Goal: Information Seeking & Learning: Learn about a topic

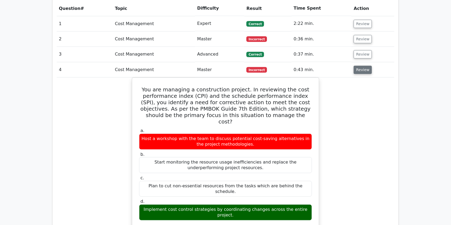
click at [357, 66] on button "Review" at bounding box center [363, 70] width 18 height 8
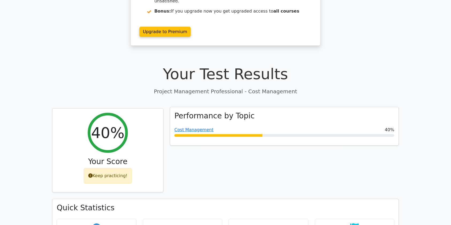
scroll to position [123, 0]
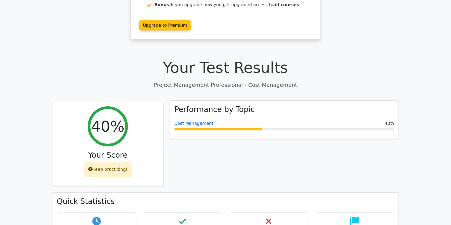
click at [194, 121] on link "Cost Management" at bounding box center [194, 123] width 39 height 5
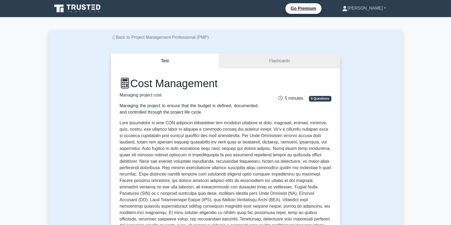
click at [370, 8] on link "[PERSON_NAME]" at bounding box center [365, 8] width 70 height 11
click at [364, 22] on link "Profile" at bounding box center [351, 21] width 42 height 9
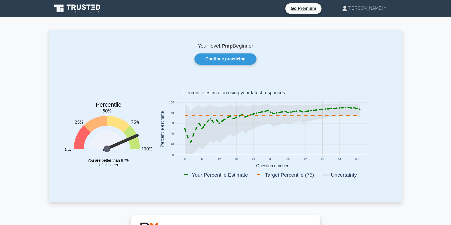
click at [82, 11] on icon at bounding box center [77, 8] width 51 height 10
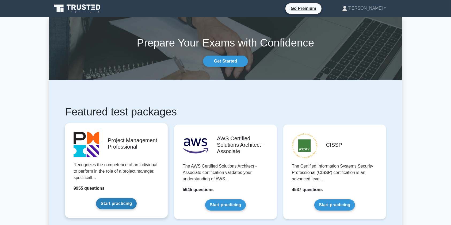
click at [115, 202] on link "Start practicing" at bounding box center [116, 203] width 40 height 11
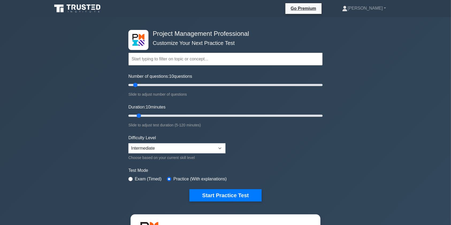
click at [184, 61] on input "text" at bounding box center [225, 59] width 194 height 13
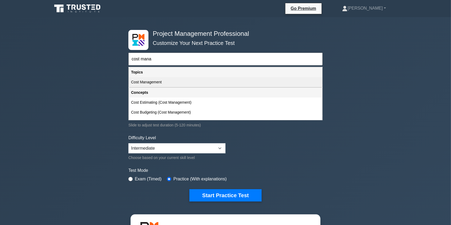
click at [184, 83] on div "Cost Management" at bounding box center [225, 82] width 193 height 10
type input "Cost Management"
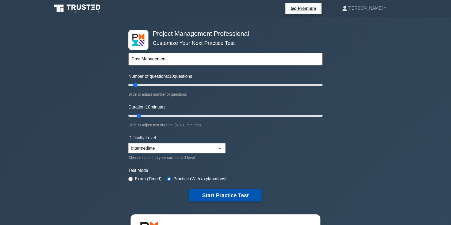
click at [233, 196] on button "Start Practice Test" at bounding box center [226, 196] width 72 height 12
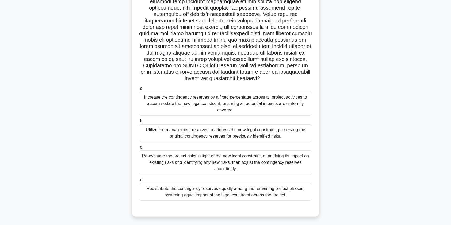
scroll to position [87, 0]
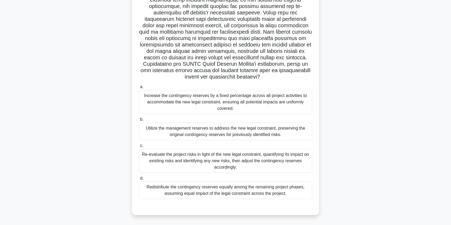
click at [239, 164] on div "Re-evaluate the project risks in light of the new legal constraint, quantifying…" at bounding box center [225, 161] width 173 height 24
click at [139, 148] on input "c. Re-evaluate the project risks in light of the new legal constraint, quantify…" at bounding box center [139, 145] width 0 height 3
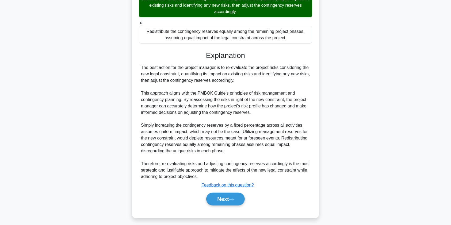
scroll to position [246, 0]
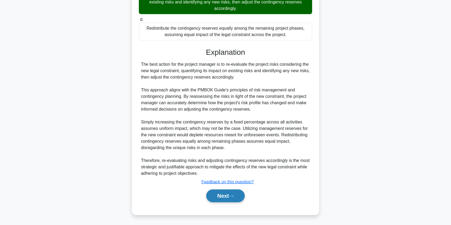
click at [225, 199] on button "Next" at bounding box center [225, 196] width 38 height 13
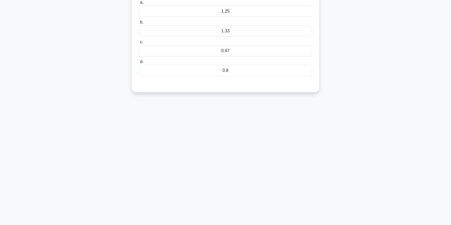
scroll to position [0, 0]
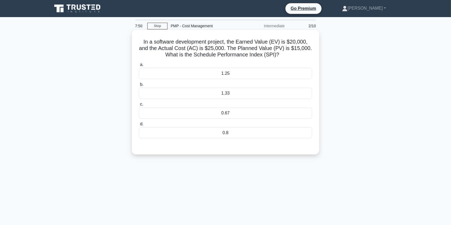
click at [238, 95] on div "1.33" at bounding box center [225, 93] width 173 height 11
click at [139, 86] on input "b. 1.33" at bounding box center [139, 84] width 0 height 3
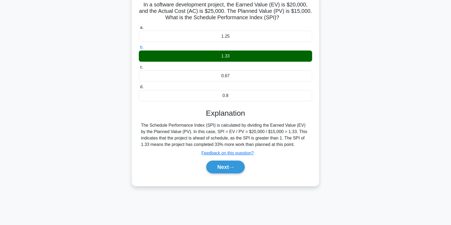
scroll to position [64, 0]
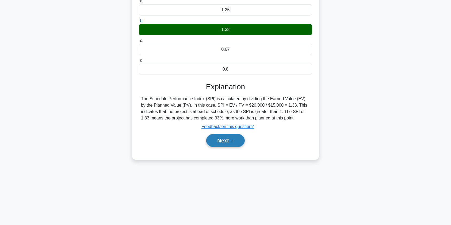
click at [223, 138] on button "Next" at bounding box center [225, 140] width 38 height 13
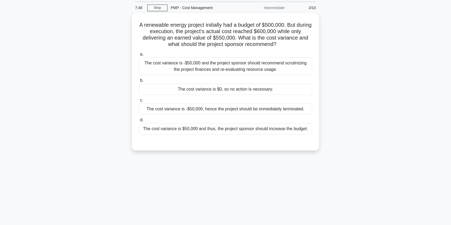
scroll to position [7, 0]
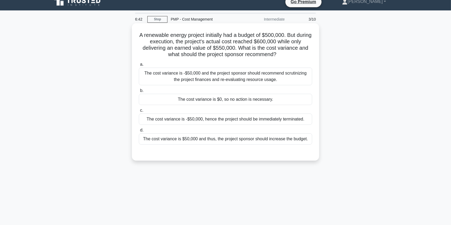
click at [279, 78] on div "The cost variance is -$50,000 and the project sponsor should recommend scrutini…" at bounding box center [225, 77] width 173 height 18
click at [139, 66] on input "a. The cost variance is -$50,000 and the project sponsor should recommend scrut…" at bounding box center [139, 64] width 0 height 3
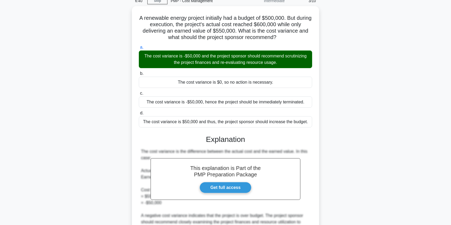
scroll to position [85, 0]
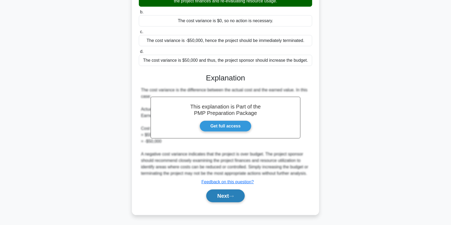
click at [223, 196] on button "Next" at bounding box center [225, 196] width 38 height 13
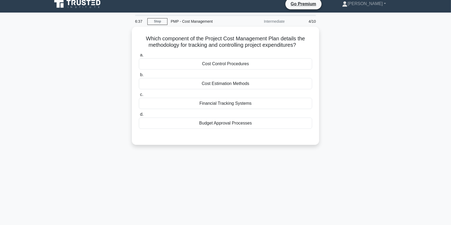
scroll to position [0, 0]
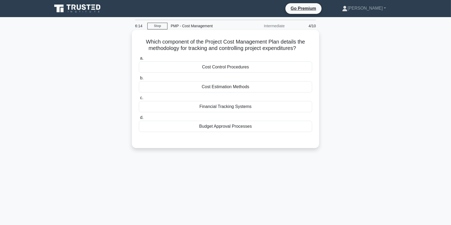
click at [240, 66] on div "Cost Control Procedures" at bounding box center [225, 67] width 173 height 11
click at [139, 60] on input "a. Cost Control Procedures" at bounding box center [139, 58] width 0 height 3
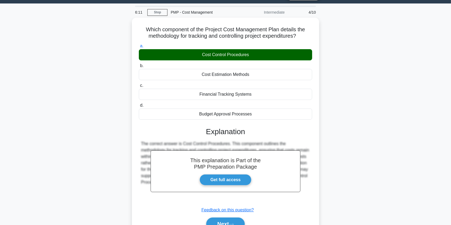
scroll to position [64, 0]
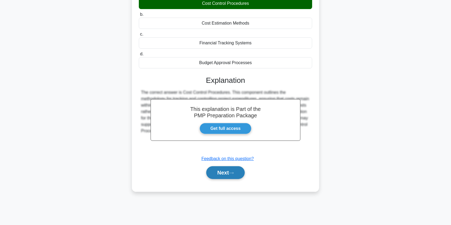
click at [226, 171] on button "Next" at bounding box center [225, 173] width 38 height 13
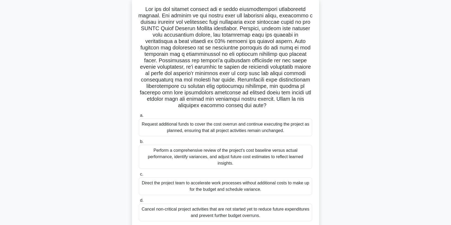
scroll to position [46, 0]
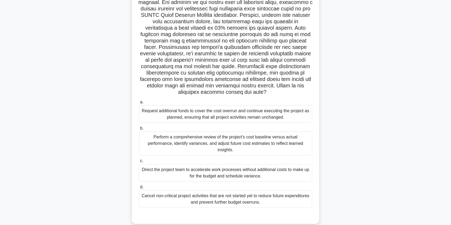
click at [266, 139] on div "Perform a comprehensive review of the project's cost baseline versus actual per…" at bounding box center [225, 144] width 173 height 24
click at [139, 130] on input "b. Perform a comprehensive review of the project's cost baseline versus actual …" at bounding box center [139, 128] width 0 height 3
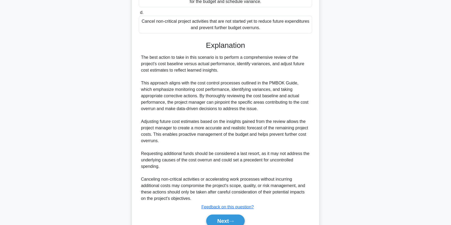
scroll to position [246, 0]
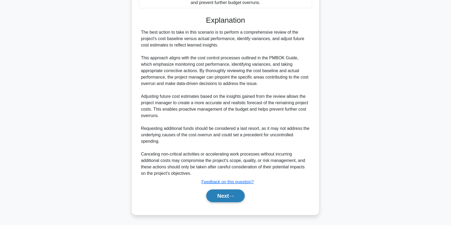
click at [234, 194] on button "Next" at bounding box center [225, 196] width 38 height 13
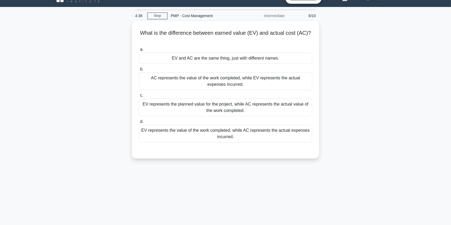
scroll to position [0, 0]
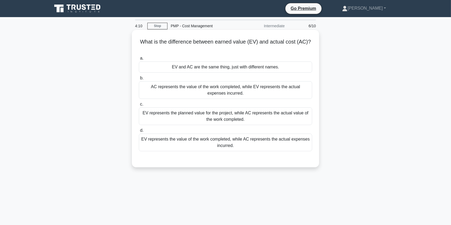
click at [231, 142] on div "EV represents the value of the work completed, while AC represents the actual e…" at bounding box center [225, 143] width 173 height 18
click at [139, 133] on input "d. EV represents the value of the work completed, while AC represents the actua…" at bounding box center [139, 130] width 0 height 3
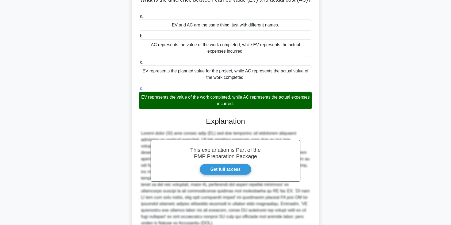
scroll to position [92, 0]
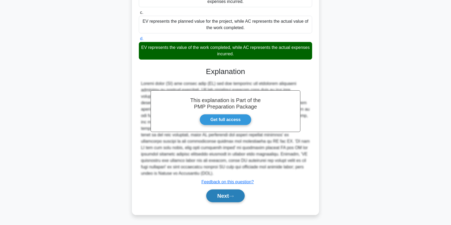
click at [216, 197] on button "Next" at bounding box center [225, 196] width 38 height 13
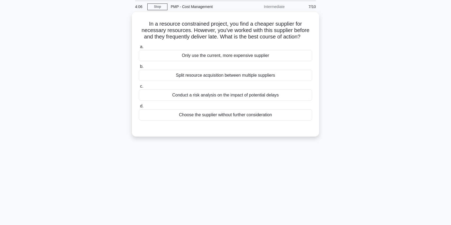
scroll to position [0, 0]
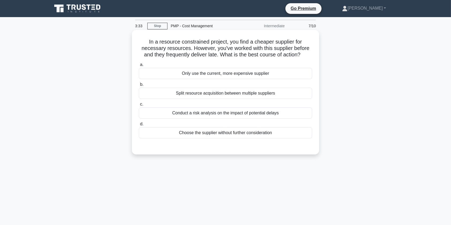
click at [253, 115] on div "Conduct a risk analysis on the impact of potential delays" at bounding box center [225, 113] width 173 height 11
click at [139, 106] on input "c. Conduct a risk analysis on the impact of potential delays" at bounding box center [139, 104] width 0 height 3
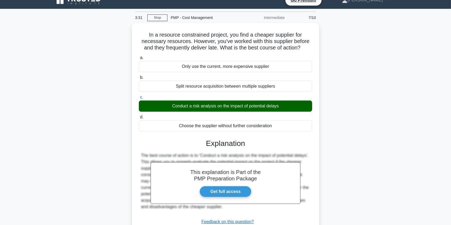
scroll to position [64, 0]
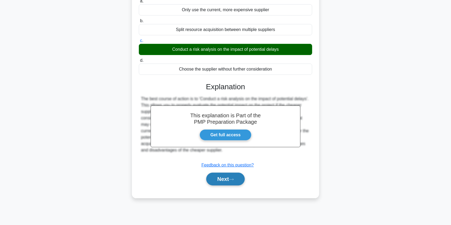
click at [230, 179] on button "Next" at bounding box center [225, 179] width 38 height 13
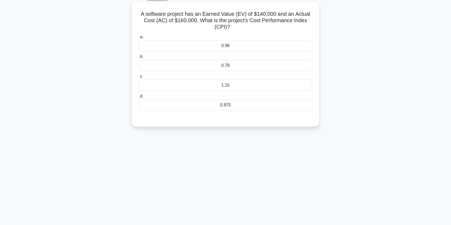
scroll to position [0, 0]
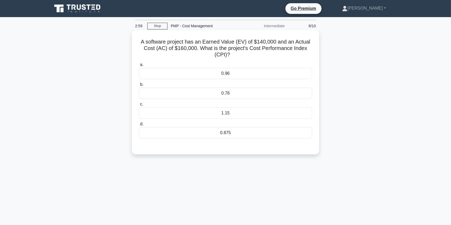
click at [251, 134] on div "0.875" at bounding box center [225, 132] width 173 height 11
click at [139, 126] on input "d. 0.875" at bounding box center [139, 124] width 0 height 3
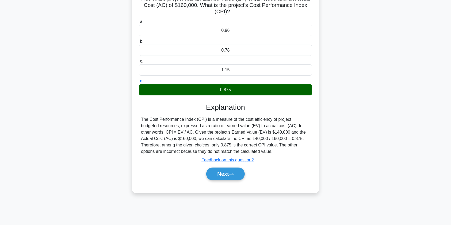
scroll to position [64, 0]
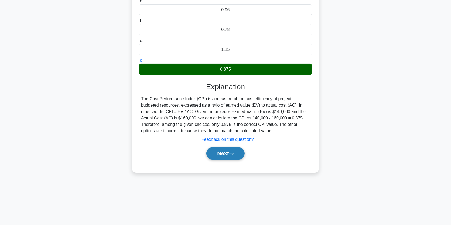
click at [226, 152] on button "Next" at bounding box center [225, 153] width 38 height 13
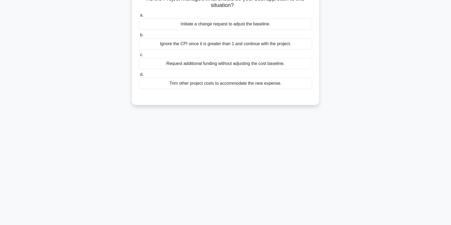
scroll to position [0, 0]
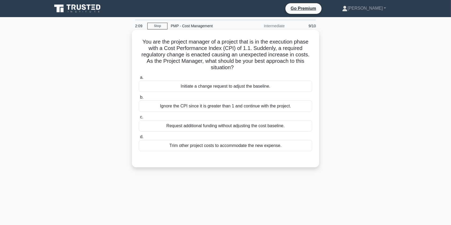
click at [205, 86] on div "Initiate a change request to adjust the baseline." at bounding box center [225, 86] width 173 height 11
click at [139, 80] on input "a. Initiate a change request to adjust the baseline." at bounding box center [139, 77] width 0 height 3
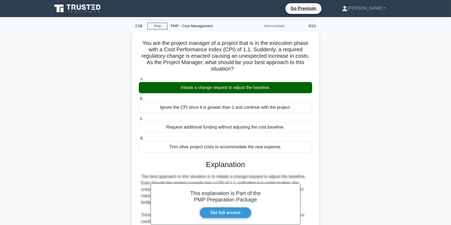
scroll to position [85, 0]
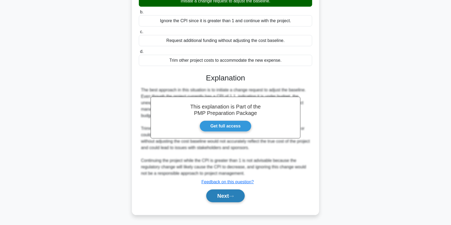
click at [225, 199] on button "Next" at bounding box center [225, 196] width 38 height 13
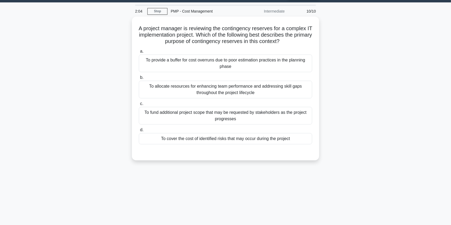
scroll to position [0, 0]
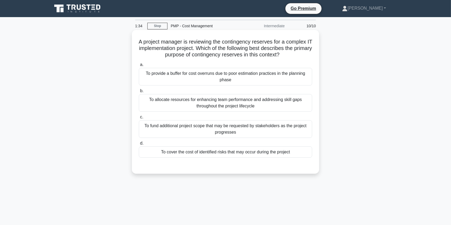
click at [256, 154] on div "To cover the cost of identified risks that may occur during the project" at bounding box center [225, 152] width 173 height 11
click at [139, 145] on input "d. To cover the cost of identified risks that may occur during the project" at bounding box center [139, 143] width 0 height 3
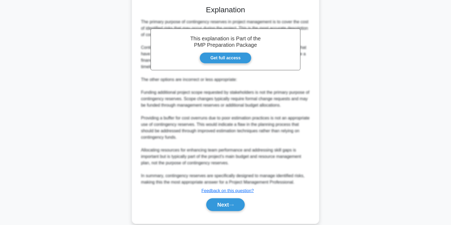
scroll to position [169, 0]
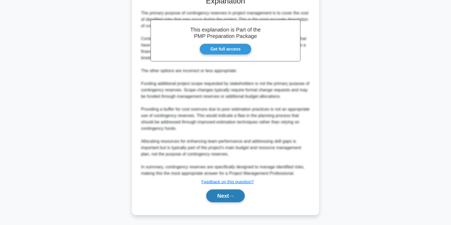
click at [221, 195] on button "Next" at bounding box center [225, 196] width 38 height 13
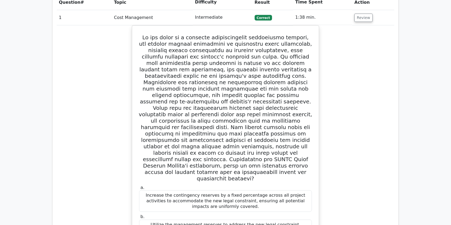
scroll to position [305, 0]
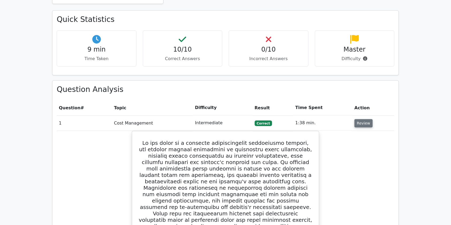
click at [365, 119] on button "Review" at bounding box center [364, 123] width 18 height 8
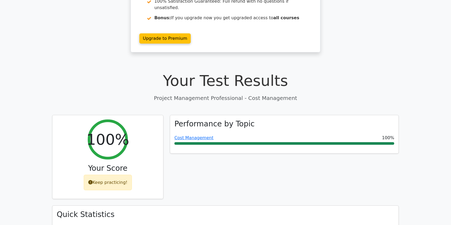
scroll to position [142, 0]
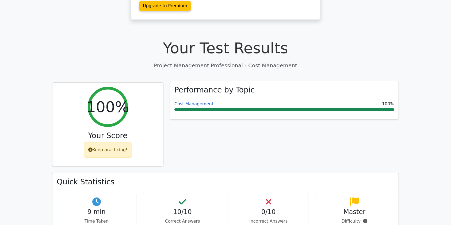
click at [198, 101] on link "Cost Management" at bounding box center [194, 103] width 39 height 5
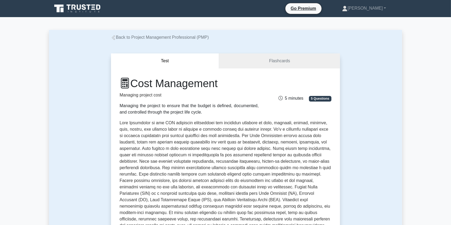
click at [68, 4] on icon at bounding box center [77, 8] width 51 height 10
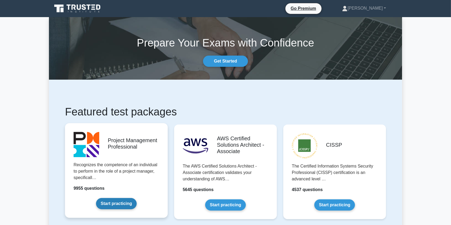
click at [110, 202] on link "Start practicing" at bounding box center [116, 203] width 40 height 11
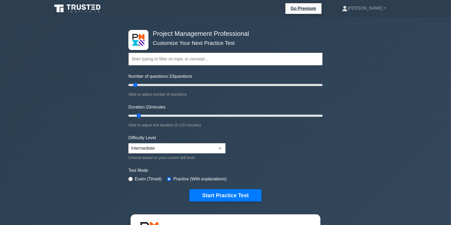
click at [211, 54] on input "text" at bounding box center [225, 59] width 194 height 13
click at [219, 149] on select "Beginner Intermediate Expert" at bounding box center [176, 148] width 97 height 10
select select "expert"
click at [128, 143] on select "Beginner Intermediate Expert" at bounding box center [176, 148] width 97 height 10
click at [183, 58] on input "text" at bounding box center [225, 59] width 194 height 13
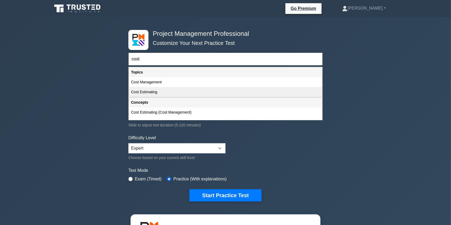
click at [143, 93] on div "Cost Estimating" at bounding box center [225, 92] width 193 height 10
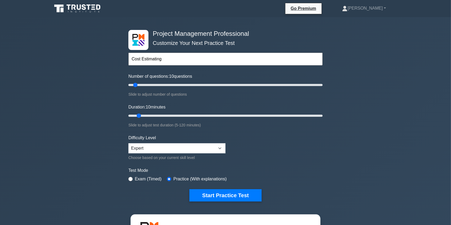
click at [213, 55] on input "Cost Estimating" at bounding box center [225, 59] width 194 height 13
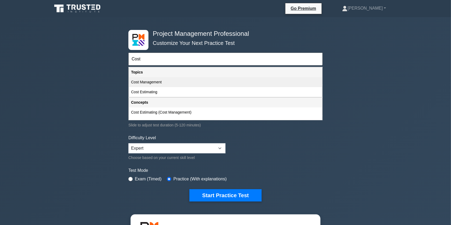
click at [151, 79] on div "Cost Management" at bounding box center [225, 82] width 193 height 10
type input "Cost Management"
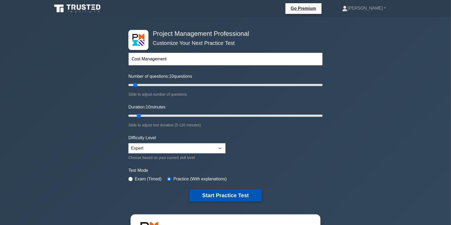
click at [232, 195] on button "Start Practice Test" at bounding box center [226, 196] width 72 height 12
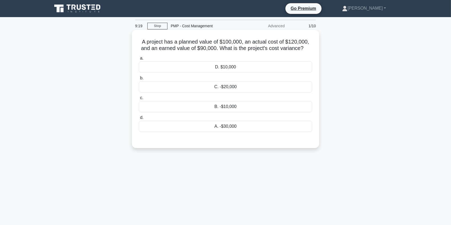
click at [260, 130] on div "A. -$30,000" at bounding box center [225, 126] width 173 height 11
click at [139, 120] on input "d. A. -$30,000" at bounding box center [139, 117] width 0 height 3
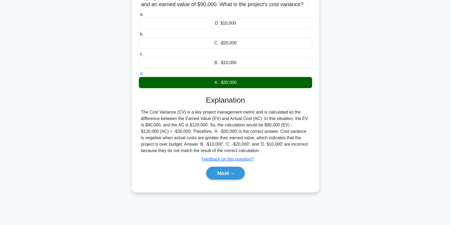
scroll to position [48, 0]
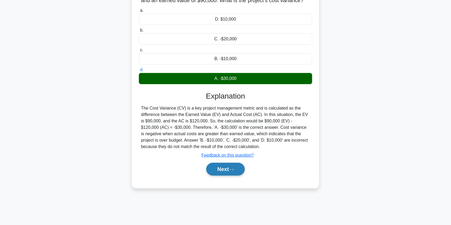
click at [219, 167] on button "Next" at bounding box center [225, 169] width 38 height 13
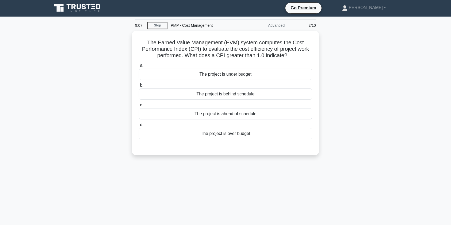
scroll to position [0, 0]
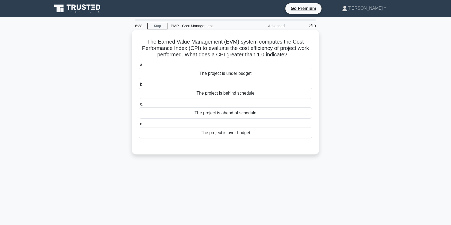
click at [245, 74] on div "The project is under budget" at bounding box center [225, 73] width 173 height 11
click at [139, 67] on input "a. The project is under budget" at bounding box center [139, 64] width 0 height 3
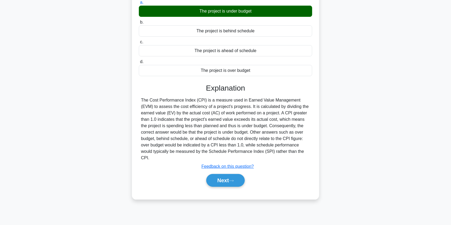
scroll to position [64, 0]
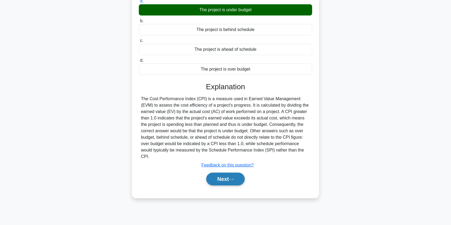
click at [214, 174] on button "Next" at bounding box center [225, 179] width 38 height 13
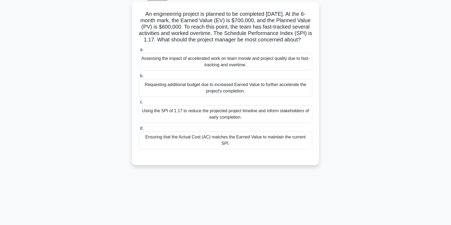
scroll to position [0, 0]
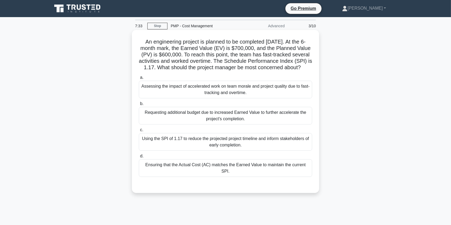
click at [255, 99] on div "Assessing the impact of accelerated work on team morale and project quality due…" at bounding box center [225, 90] width 173 height 18
click at [139, 80] on input "a. Assessing the impact of accelerated work on team morale and project quality …" at bounding box center [139, 77] width 0 height 3
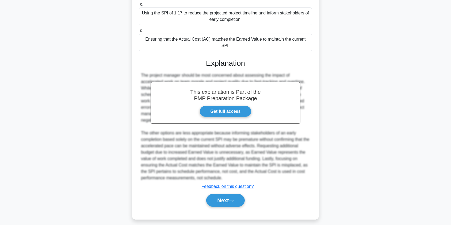
scroll to position [130, 0]
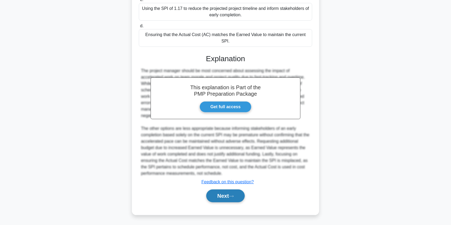
click at [229, 200] on button "Next" at bounding box center [225, 196] width 38 height 13
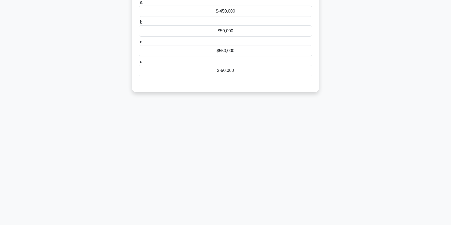
scroll to position [0, 0]
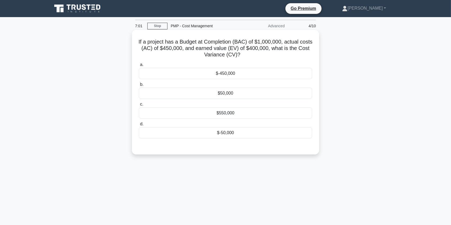
click at [225, 134] on div "$-50,000" at bounding box center [225, 132] width 173 height 11
click at [139, 126] on input "d. $-50,000" at bounding box center [139, 124] width 0 height 3
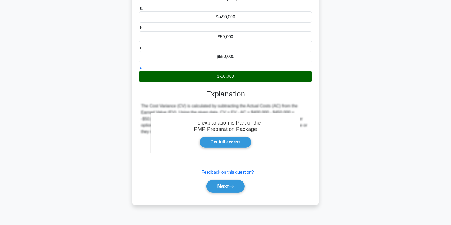
scroll to position [64, 0]
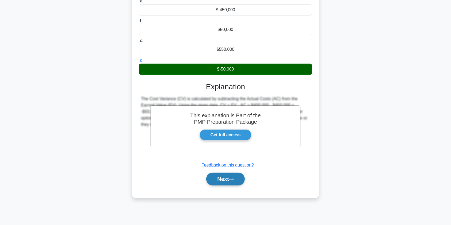
click at [224, 179] on button "Next" at bounding box center [225, 179] width 38 height 13
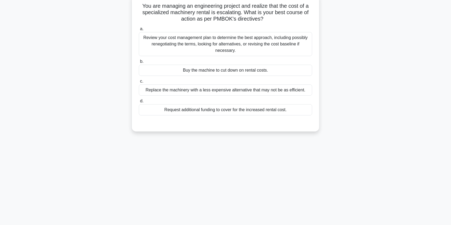
scroll to position [0, 0]
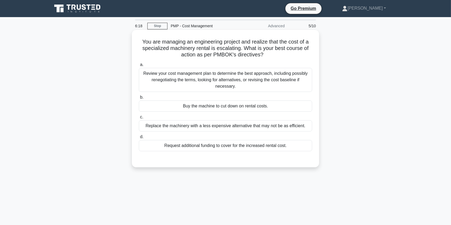
click at [240, 82] on div "Review your cost management plan to determine the best approach, including poss…" at bounding box center [225, 80] width 173 height 24
click at [139, 67] on input "a. Review your cost management plan to determine the best approach, including p…" at bounding box center [139, 64] width 0 height 3
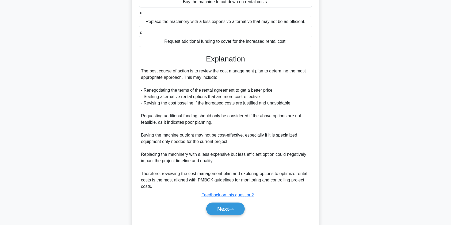
scroll to position [118, 0]
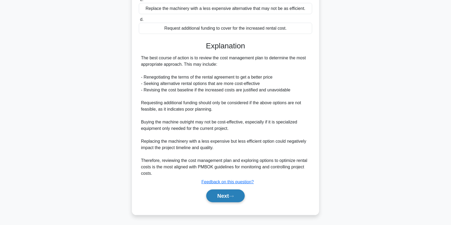
click at [225, 199] on button "Next" at bounding box center [225, 196] width 38 height 13
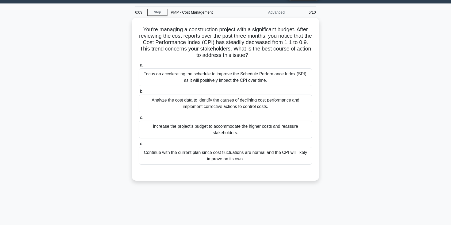
scroll to position [8, 0]
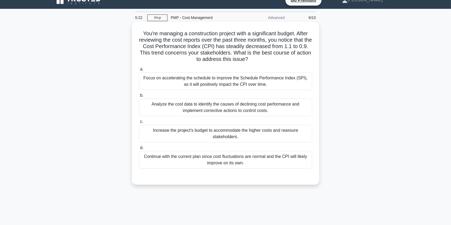
click at [272, 109] on div "Analyze the cost data to identify the causes of declining cost performance and …" at bounding box center [225, 108] width 173 height 18
click at [139, 97] on input "b. Analyze the cost data to identify the causes of declining cost performance a…" at bounding box center [139, 95] width 0 height 3
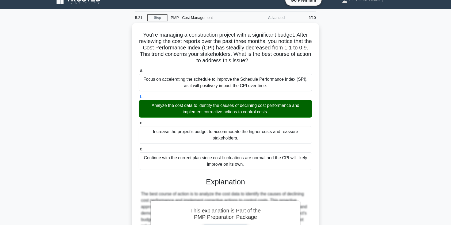
scroll to position [85, 0]
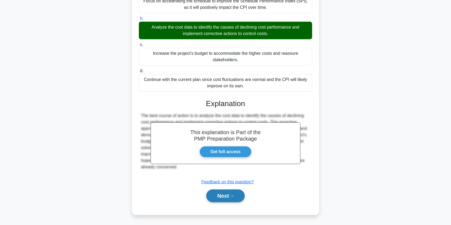
click at [239, 202] on button "Next" at bounding box center [225, 196] width 38 height 13
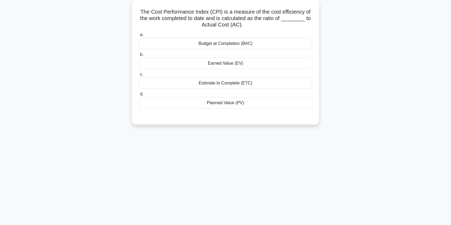
scroll to position [0, 0]
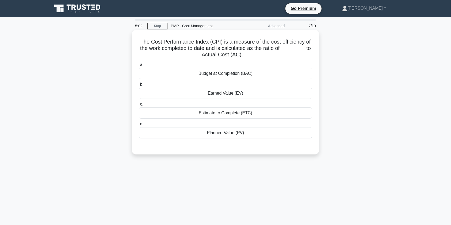
click at [246, 96] on div "Earned Value (EV)" at bounding box center [225, 93] width 173 height 11
click at [139, 86] on input "b. Earned Value (EV)" at bounding box center [139, 84] width 0 height 3
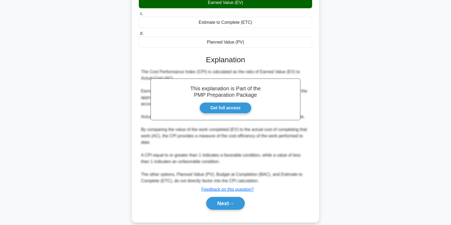
scroll to position [98, 0]
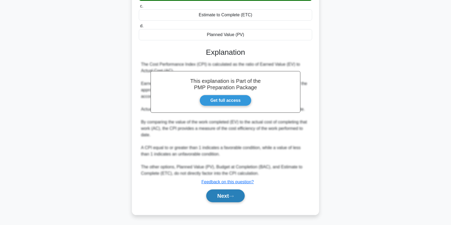
click at [214, 197] on button "Next" at bounding box center [225, 196] width 38 height 13
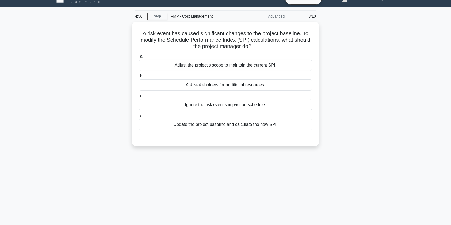
scroll to position [0, 0]
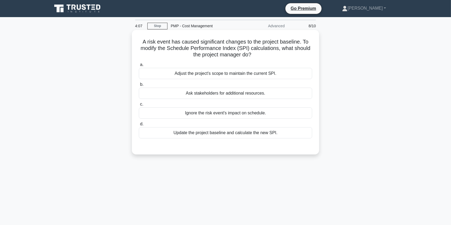
click at [254, 135] on div "Update the project baseline and calculate the new SPI." at bounding box center [225, 132] width 173 height 11
click at [139, 126] on input "d. Update the project baseline and calculate the new SPI." at bounding box center [139, 124] width 0 height 3
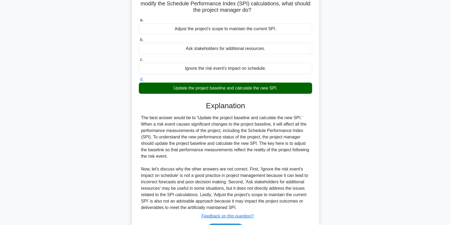
scroll to position [79, 0]
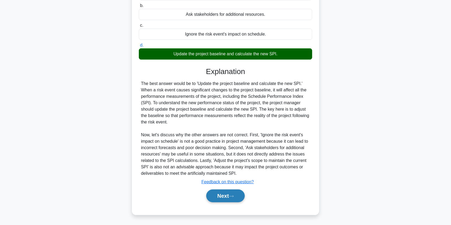
click at [228, 197] on button "Next" at bounding box center [225, 196] width 38 height 13
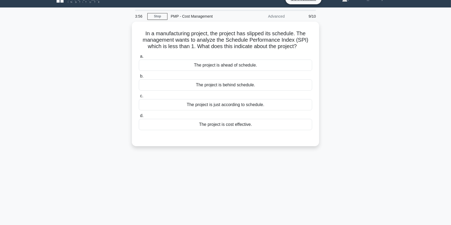
scroll to position [0, 0]
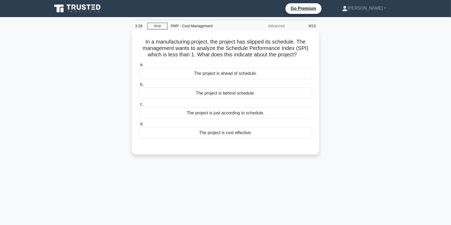
click at [258, 95] on div "The project is behind schedule." at bounding box center [225, 93] width 173 height 11
click at [139, 86] on input "b. The project is behind schedule." at bounding box center [139, 84] width 0 height 3
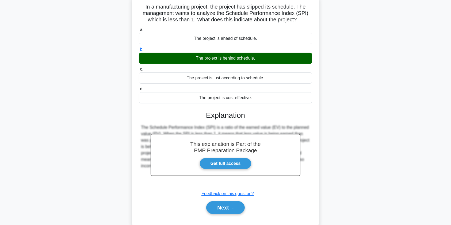
scroll to position [64, 0]
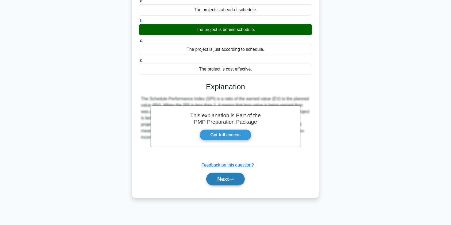
click at [227, 179] on button "Next" at bounding box center [225, 179] width 38 height 13
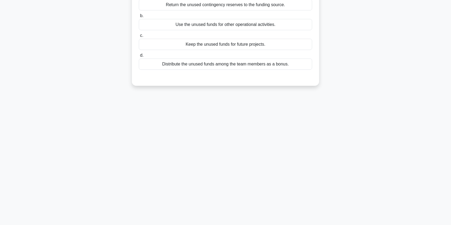
scroll to position [0, 0]
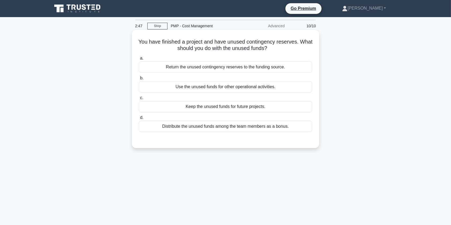
click at [272, 69] on div "Return the unused contingency reserves to the funding source." at bounding box center [225, 67] width 173 height 11
click at [139, 60] on input "a. Return the unused contingency reserves to the funding source." at bounding box center [139, 58] width 0 height 3
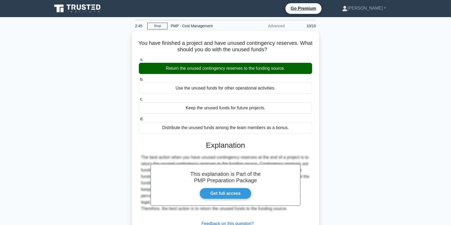
scroll to position [64, 0]
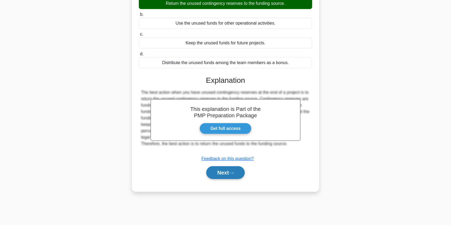
click at [218, 174] on button "Next" at bounding box center [225, 173] width 38 height 13
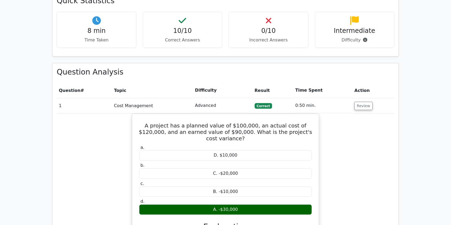
scroll to position [375, 0]
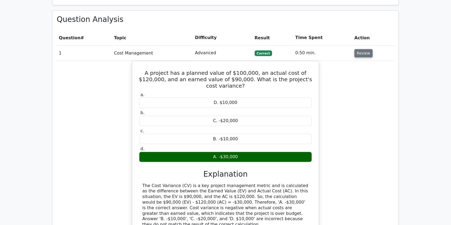
click at [364, 49] on button "Review" at bounding box center [364, 53] width 18 height 8
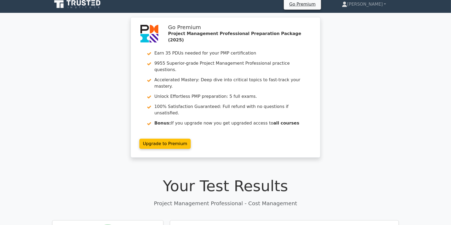
scroll to position [0, 0]
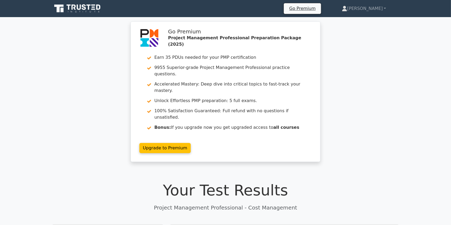
click at [77, 8] on icon at bounding box center [77, 8] width 51 height 10
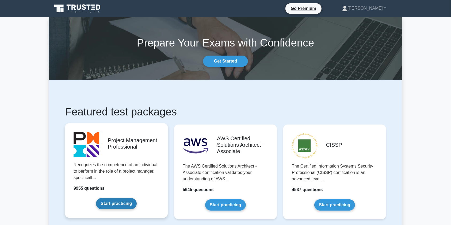
click at [126, 203] on link "Start practicing" at bounding box center [116, 203] width 40 height 11
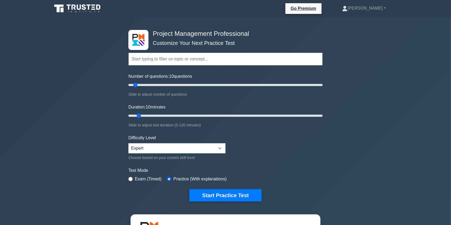
click at [172, 60] on input "text" at bounding box center [225, 59] width 194 height 13
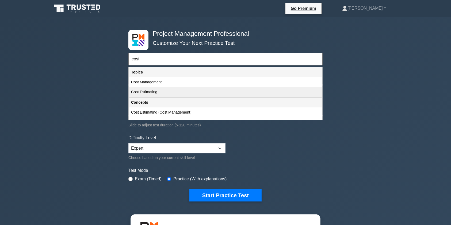
click at [146, 93] on div "Cost Estimating" at bounding box center [225, 92] width 193 height 10
type input "Cost Estimating"
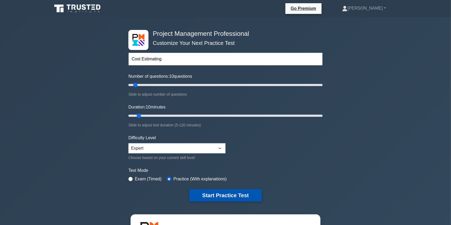
click at [228, 197] on button "Start Practice Test" at bounding box center [226, 196] width 72 height 12
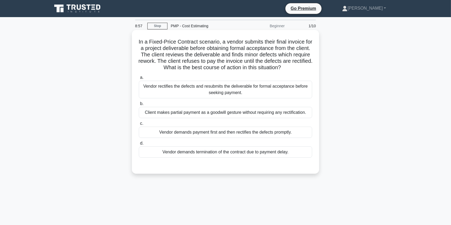
click at [287, 88] on div "Vendor rectifies the defects and resubmits the deliverable for formal acceptanc…" at bounding box center [225, 90] width 173 height 18
click at [139, 80] on input "a. Vendor rectifies the defects and resubmits the deliverable for formal accept…" at bounding box center [139, 77] width 0 height 3
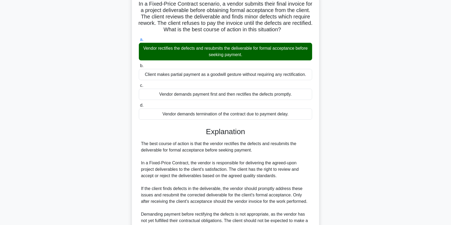
scroll to position [105, 0]
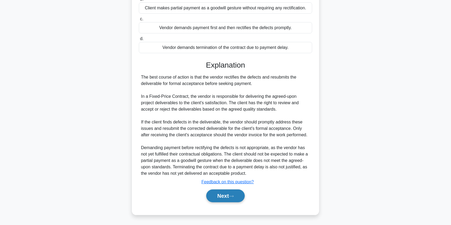
click at [218, 198] on button "Next" at bounding box center [225, 196] width 38 height 13
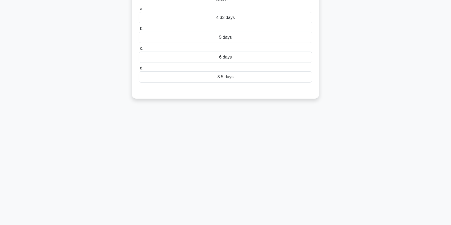
scroll to position [0, 0]
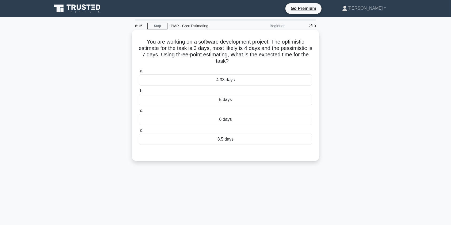
click at [252, 81] on div "4.33 days" at bounding box center [225, 79] width 173 height 11
click at [139, 73] on input "a. 4.33 days" at bounding box center [139, 71] width 0 height 3
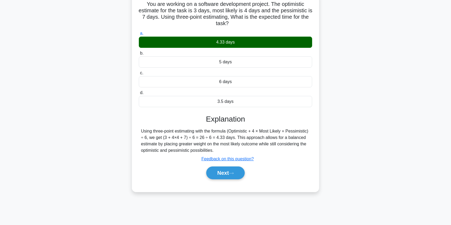
scroll to position [64, 0]
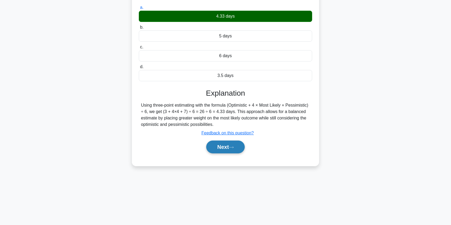
click at [225, 149] on button "Next" at bounding box center [225, 147] width 38 height 13
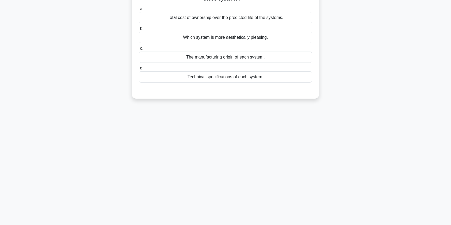
scroll to position [0, 0]
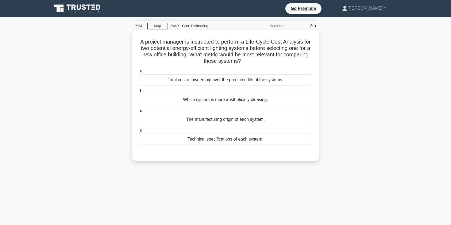
click at [277, 81] on div "Total cost of ownership over the predicted life of the systems." at bounding box center [225, 79] width 173 height 11
click at [139, 73] on input "a. Total cost of ownership over the predicted life of the systems." at bounding box center [139, 71] width 0 height 3
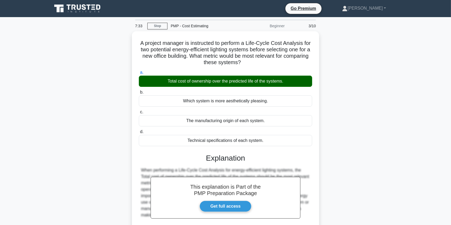
scroll to position [64, 0]
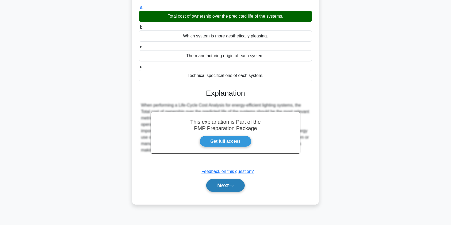
click at [228, 189] on button "Next" at bounding box center [225, 185] width 38 height 13
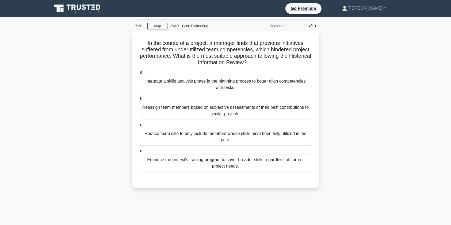
scroll to position [0, 0]
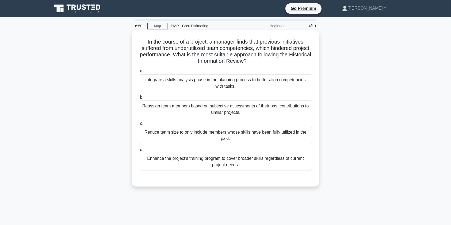
click at [211, 84] on div "Integrate a skills analysis phase in the planning process to better align compe…" at bounding box center [225, 83] width 173 height 18
click at [139, 73] on input "a. Integrate a skills analysis phase in the planning process to better align co…" at bounding box center [139, 71] width 0 height 3
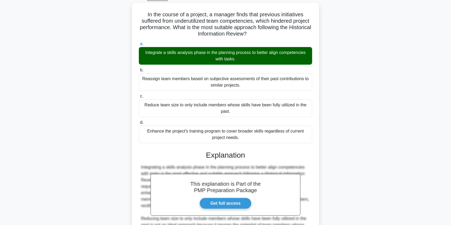
scroll to position [169, 0]
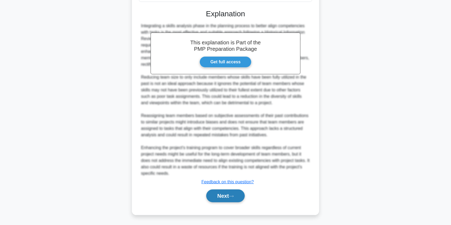
click at [222, 196] on button "Next" at bounding box center [225, 196] width 38 height 13
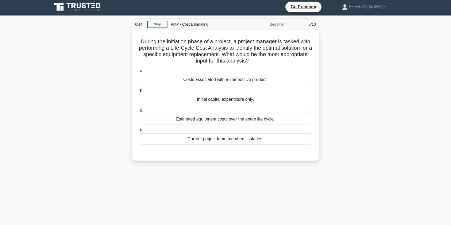
scroll to position [0, 0]
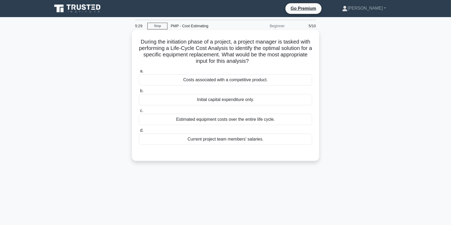
click at [284, 81] on div "Costs associated with a competitive product." at bounding box center [225, 79] width 173 height 11
click at [139, 73] on input "a. Costs associated with a competitive product." at bounding box center [139, 71] width 0 height 3
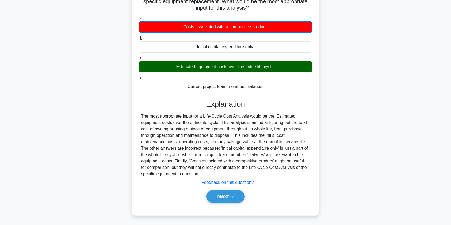
scroll to position [64, 0]
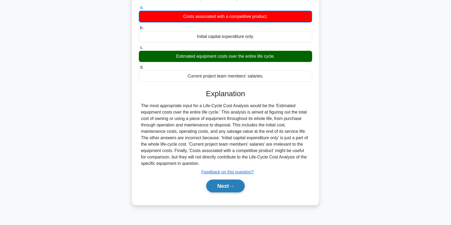
click at [227, 187] on button "Next" at bounding box center [225, 186] width 38 height 13
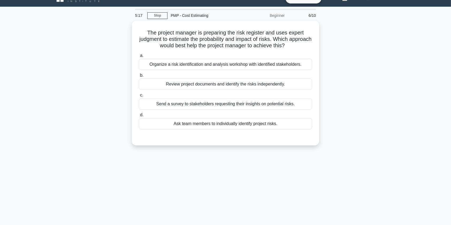
scroll to position [0, 0]
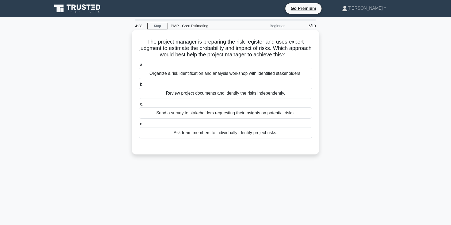
click at [229, 93] on div "Review project documents and identify the risks independently." at bounding box center [225, 93] width 173 height 11
click at [139, 86] on input "b. Review project documents and identify the risks independently." at bounding box center [139, 84] width 0 height 3
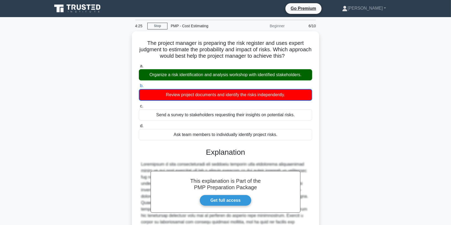
scroll to position [73, 0]
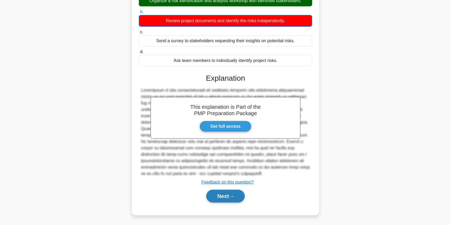
click at [231, 194] on button "Next" at bounding box center [225, 196] width 38 height 13
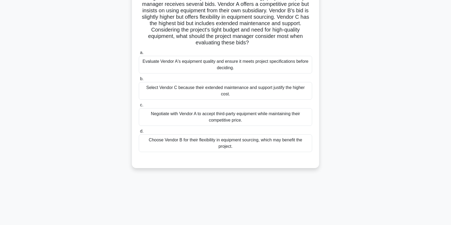
scroll to position [0, 0]
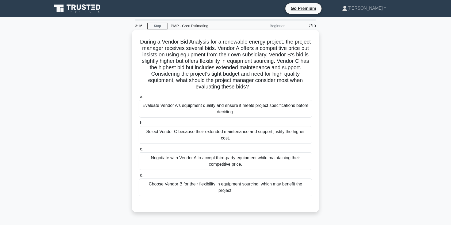
click at [165, 181] on div "Choose Vendor B for their flexibility in equipment sourcing, which may benefit …" at bounding box center [225, 188] width 173 height 18
click at [139, 177] on input "d. Choose Vendor B for their flexibility in equipment sourcing, which may benef…" at bounding box center [139, 175] width 0 height 3
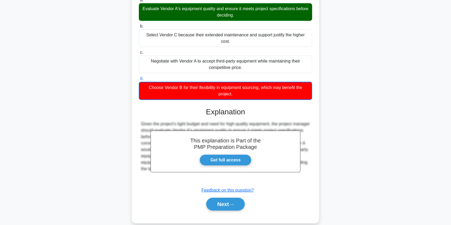
scroll to position [99, 0]
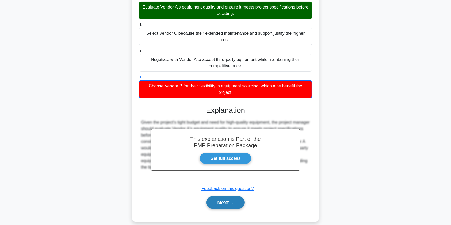
click at [234, 202] on icon at bounding box center [231, 203] width 5 height 3
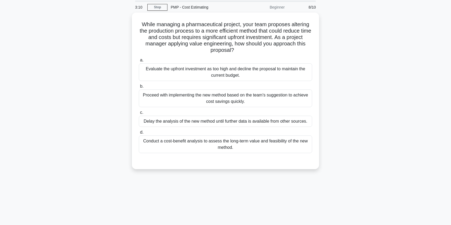
scroll to position [0, 0]
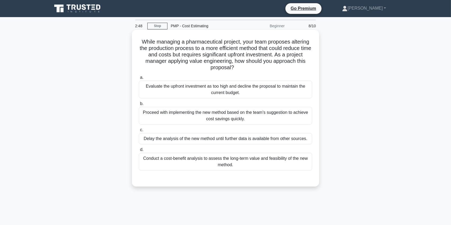
click at [236, 166] on div "Conduct a cost-benefit analysis to assess the long-term value and feasibility o…" at bounding box center [225, 162] width 173 height 18
click at [139, 152] on input "d. Conduct a cost-benefit analysis to assess the long-term value and feasibilit…" at bounding box center [139, 149] width 0 height 3
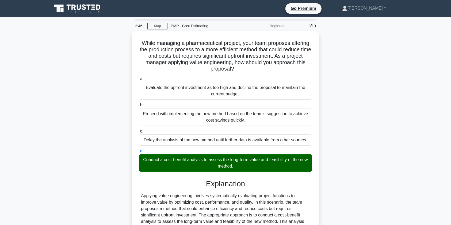
scroll to position [73, 0]
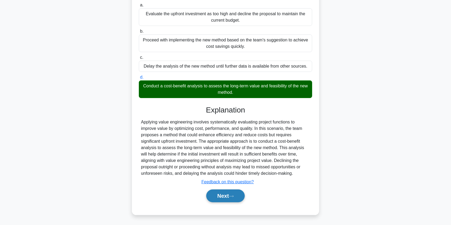
click at [229, 195] on button "Next" at bounding box center [225, 196] width 38 height 13
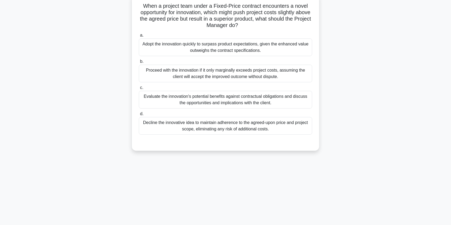
scroll to position [0, 0]
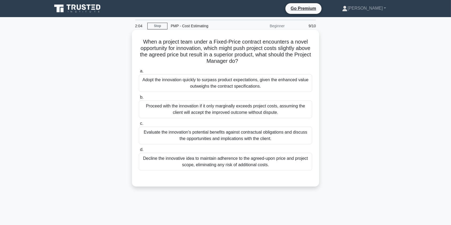
click at [274, 133] on div "Evaluate the innovation's potential benefits against contractual obligations an…" at bounding box center [225, 136] width 173 height 18
click at [139, 126] on input "c. Evaluate the innovation's potential benefits against contractual obligations…" at bounding box center [139, 123] width 0 height 3
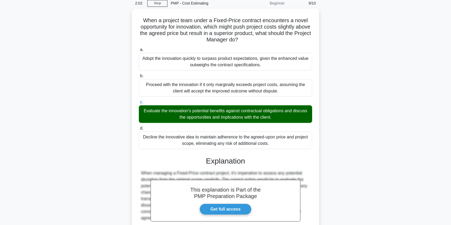
scroll to position [118, 0]
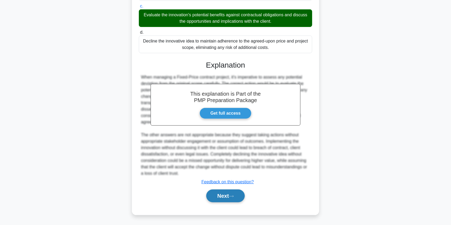
click at [230, 198] on button "Next" at bounding box center [225, 196] width 38 height 13
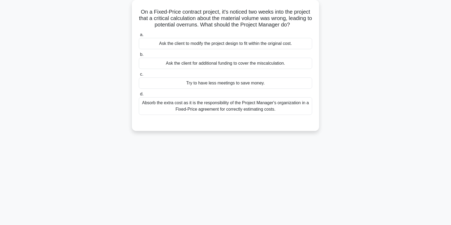
scroll to position [0, 0]
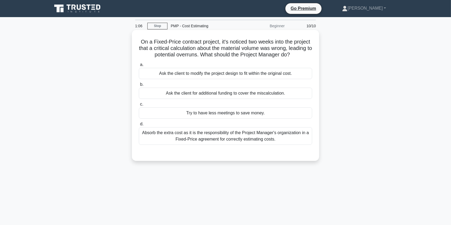
click at [265, 141] on div "Absorb the extra cost as it is the responsibility of the Project Manager's orga…" at bounding box center [225, 136] width 173 height 18
click at [139, 126] on input "d. Absorb the extra cost as it is the responsibility of the Project Manager's o…" at bounding box center [139, 124] width 0 height 3
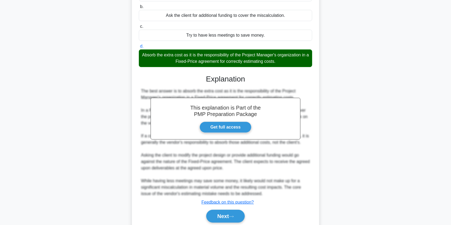
scroll to position [98, 0]
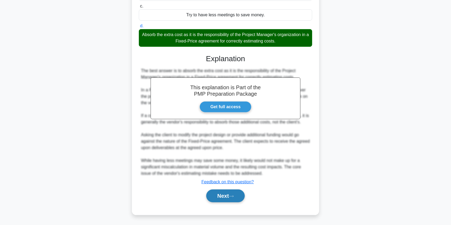
click at [221, 197] on button "Next" at bounding box center [225, 196] width 38 height 13
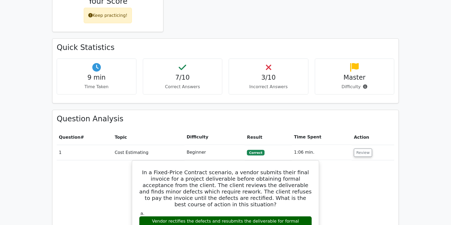
scroll to position [307, 0]
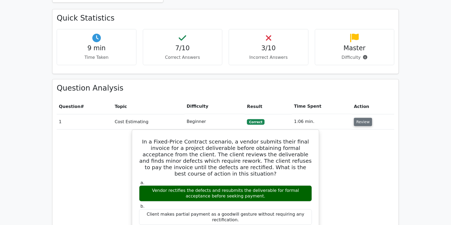
click at [361, 118] on button "Review" at bounding box center [363, 122] width 18 height 8
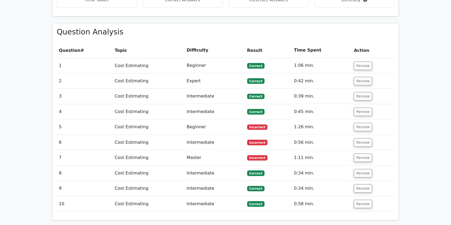
scroll to position [365, 0]
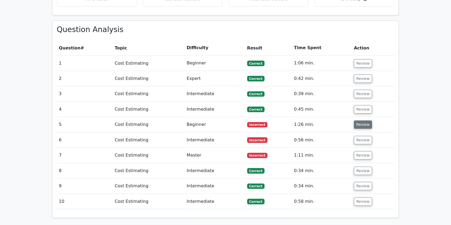
click at [364, 121] on button "Review" at bounding box center [363, 125] width 18 height 8
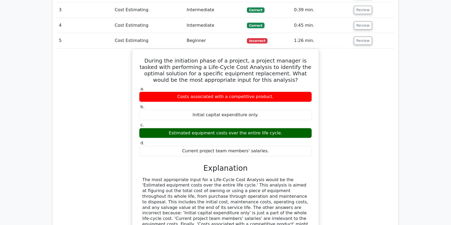
scroll to position [424, 0]
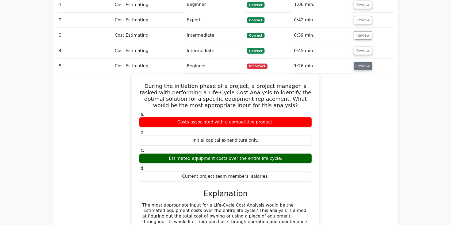
click at [364, 62] on button "Review" at bounding box center [363, 66] width 18 height 8
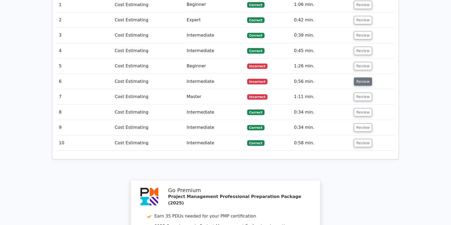
click at [359, 78] on button "Review" at bounding box center [363, 82] width 18 height 8
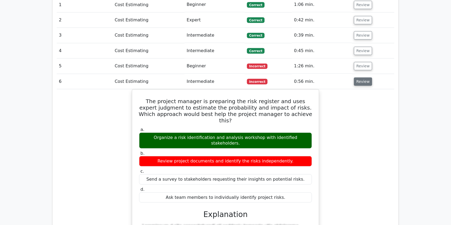
click at [363, 78] on button "Review" at bounding box center [363, 82] width 18 height 8
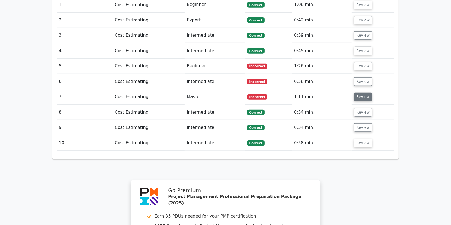
click at [355, 93] on button "Review" at bounding box center [363, 97] width 18 height 8
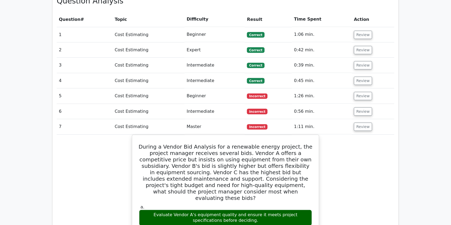
scroll to position [393, 0]
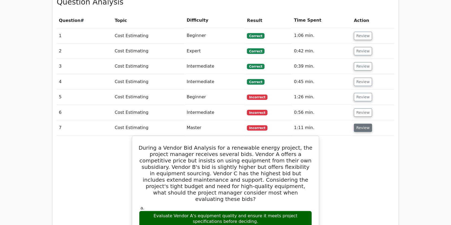
click at [357, 124] on button "Review" at bounding box center [363, 128] width 18 height 8
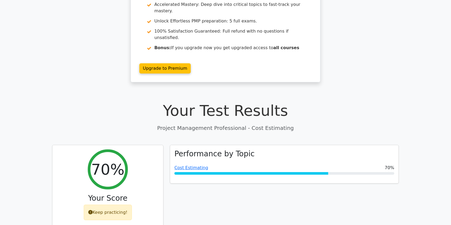
scroll to position [79, 0]
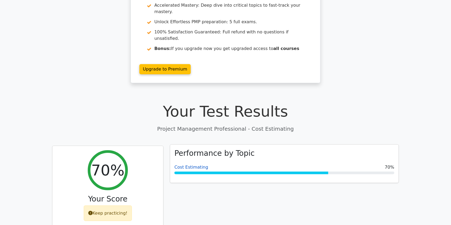
click at [188, 165] on link "Cost Estimating" at bounding box center [192, 167] width 34 height 5
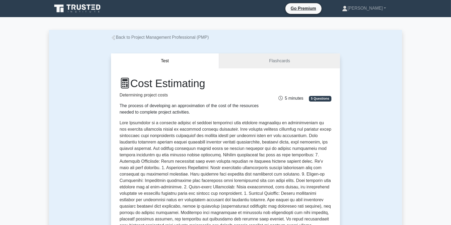
click at [75, 8] on icon at bounding box center [77, 8] width 51 height 10
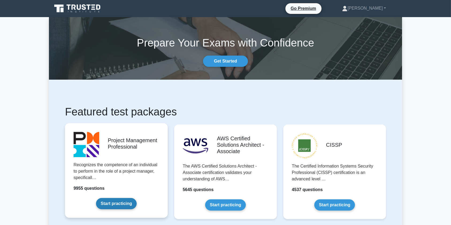
click at [122, 202] on link "Start practicing" at bounding box center [116, 203] width 40 height 11
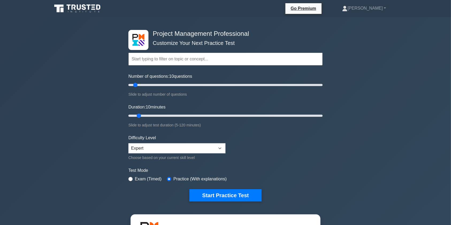
click at [167, 56] on input "text" at bounding box center [225, 59] width 194 height 13
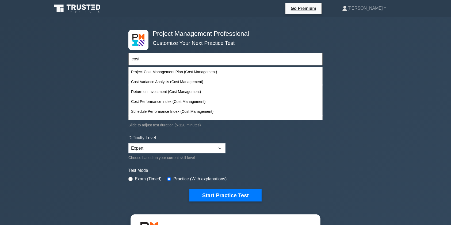
scroll to position [114, 0]
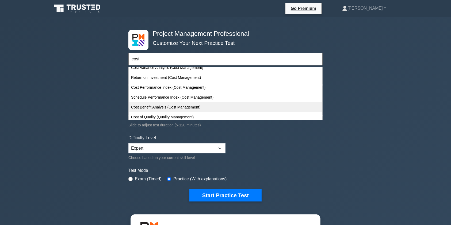
click at [173, 104] on div "Cost Benefit Analysis (Cost Management)" at bounding box center [225, 108] width 193 height 10
type input "Cost Benefit Analysis (Cost Management)"
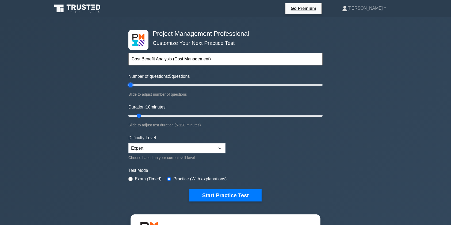
type input "5"
click at [132, 85] on input "Number of questions: 5 questions" at bounding box center [225, 85] width 194 height 6
type input "5"
click at [133, 115] on input "Duration: 10 minutes" at bounding box center [225, 116] width 194 height 6
click at [220, 149] on select "Beginner Intermediate Expert" at bounding box center [176, 148] width 97 height 10
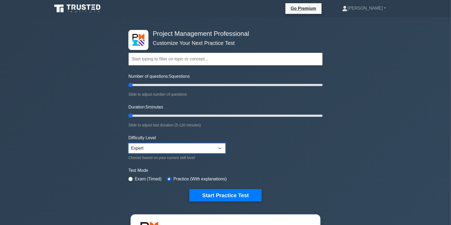
select select "intermediate"
click at [128, 143] on select "Beginner Intermediate Expert" at bounding box center [176, 148] width 97 height 10
click at [246, 144] on form "Topics Scope Management Time Management Cost Management Quality Management Risk…" at bounding box center [225, 118] width 194 height 165
click at [206, 60] on input "text" at bounding box center [225, 59] width 194 height 13
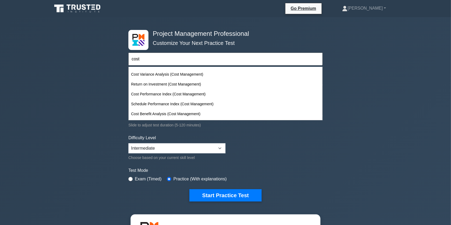
scroll to position [122, 0]
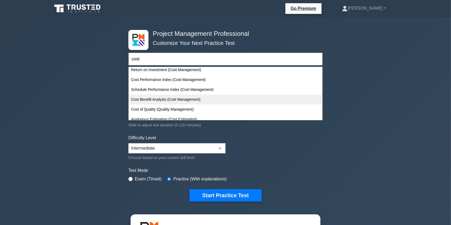
click at [208, 98] on div "Cost Benefit Analysis (Cost Management)" at bounding box center [225, 100] width 193 height 10
type input "Cost Benefit Analysis (Cost Management)"
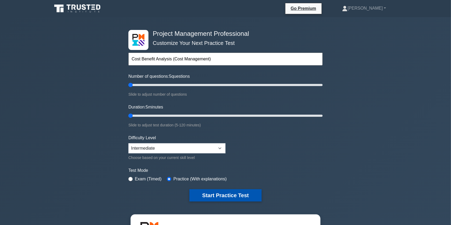
click at [229, 197] on button "Start Practice Test" at bounding box center [226, 196] width 72 height 12
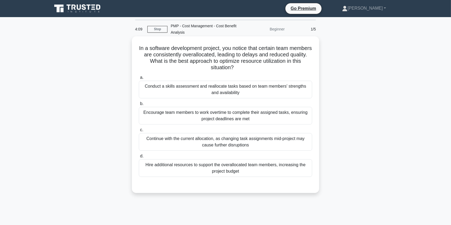
click at [191, 91] on div "Conduct a skills assessment and reallocate tasks based on team members' strengt…" at bounding box center [225, 90] width 173 height 18
click at [139, 80] on input "a. Conduct a skills assessment and reallocate tasks based on team members' stre…" at bounding box center [139, 77] width 0 height 3
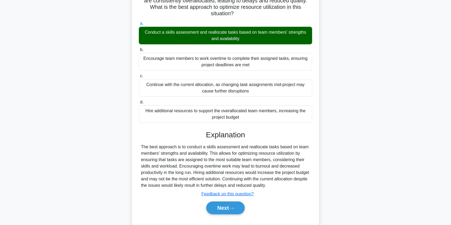
scroll to position [66, 0]
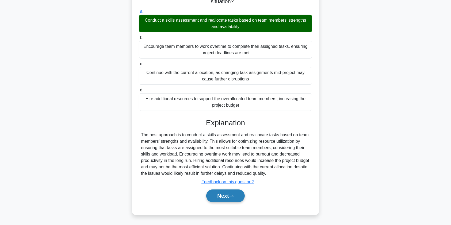
click at [226, 199] on button "Next" at bounding box center [225, 196] width 38 height 13
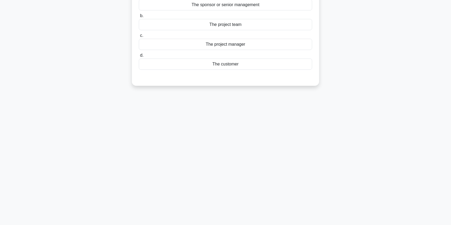
scroll to position [0, 0]
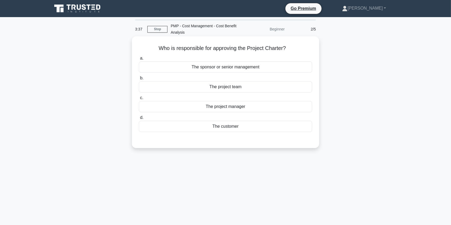
drag, startPoint x: 195, startPoint y: 49, endPoint x: 295, endPoint y: 52, distance: 100.2
click at [295, 52] on div "Who is responsible for approving the Project Charter? .spinner_0XTQ{transform-o…" at bounding box center [225, 93] width 183 height 108
click at [344, 56] on div "Who is responsible for approving the Project Charter? .spinner_0XTQ{transform-o…" at bounding box center [225, 97] width 353 height 118
click at [226, 108] on div "The project manager" at bounding box center [225, 106] width 173 height 11
click at [139, 100] on input "c. The project manager" at bounding box center [139, 97] width 0 height 3
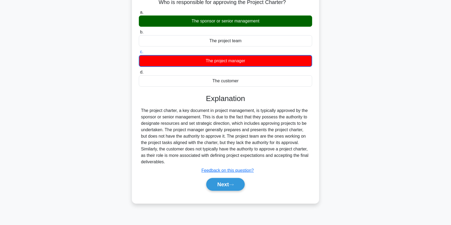
scroll to position [53, 0]
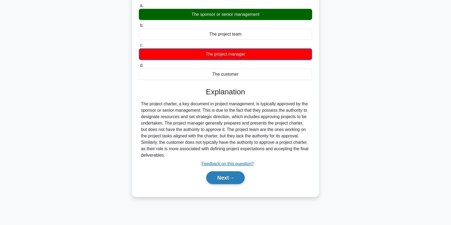
click at [217, 181] on button "Next" at bounding box center [225, 178] width 38 height 13
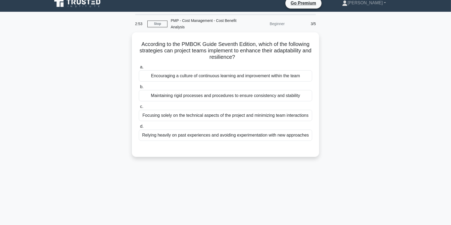
scroll to position [0, 0]
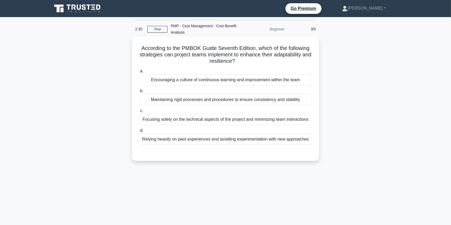
click at [245, 81] on div "Encouraging a culture of continuous learning and improvement within the team" at bounding box center [225, 79] width 173 height 11
click at [139, 73] on input "a. Encouraging a culture of continuous learning and improvement within the team" at bounding box center [139, 71] width 0 height 3
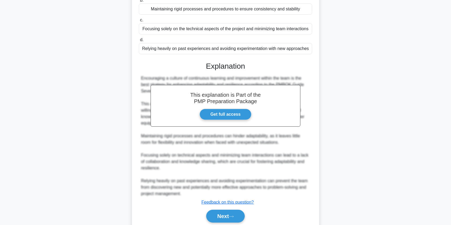
scroll to position [103, 0]
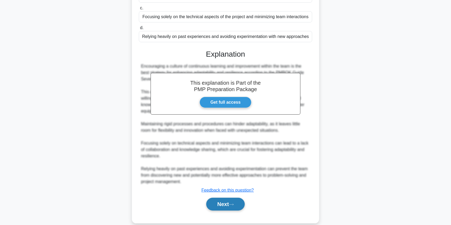
click at [222, 202] on button "Next" at bounding box center [225, 204] width 38 height 13
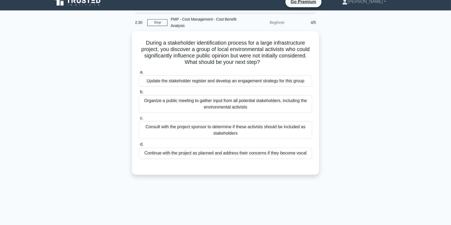
scroll to position [6, 0]
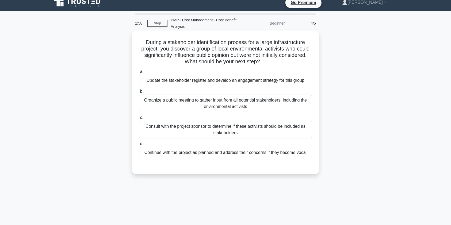
click at [258, 82] on div "Update the stakeholder register and develop an engagement strategy for this gro…" at bounding box center [225, 80] width 173 height 11
click at [139, 74] on input "a. Update the stakeholder register and develop an engagement strategy for this …" at bounding box center [139, 71] width 0 height 3
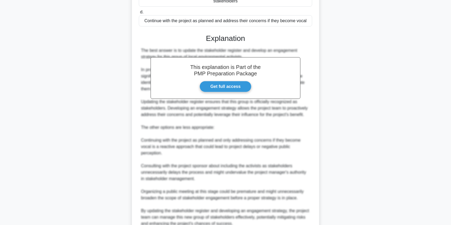
scroll to position [188, 0]
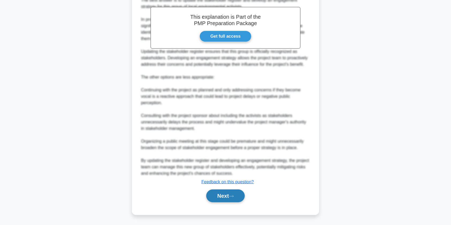
click at [224, 197] on button "Next" at bounding box center [225, 196] width 38 height 13
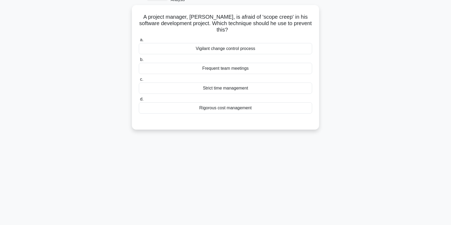
scroll to position [0, 0]
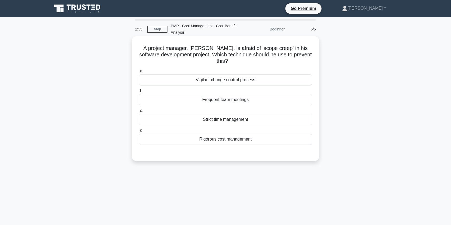
click at [250, 80] on div "Vigilant change control process" at bounding box center [225, 79] width 173 height 11
click at [139, 73] on input "a. Vigilant change control process" at bounding box center [139, 71] width 0 height 3
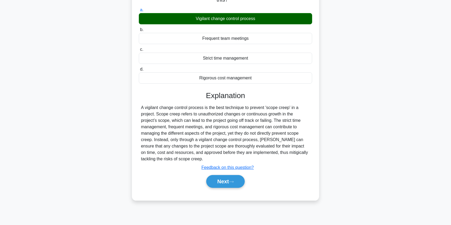
scroll to position [64, 0]
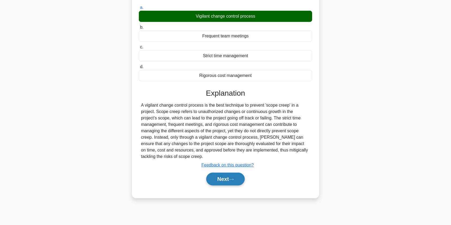
click at [225, 179] on button "Next" at bounding box center [225, 179] width 38 height 13
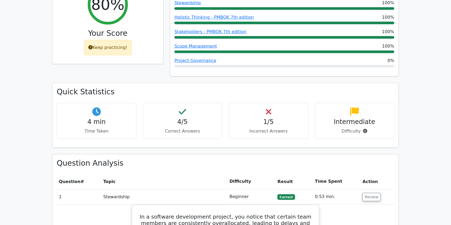
scroll to position [284, 0]
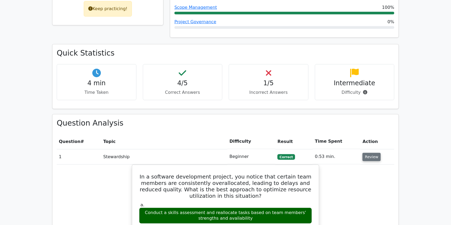
click at [365, 153] on button "Review" at bounding box center [372, 157] width 18 height 8
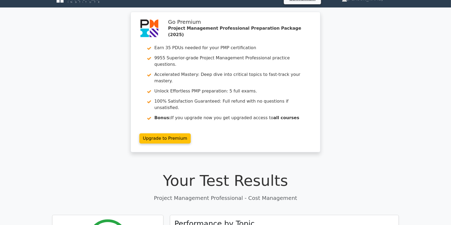
scroll to position [0, 0]
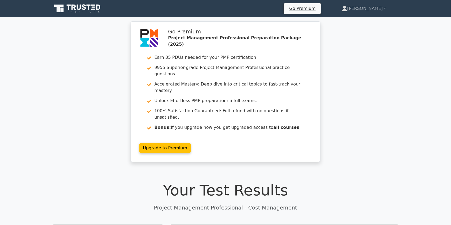
click at [82, 9] on icon at bounding box center [77, 8] width 51 height 10
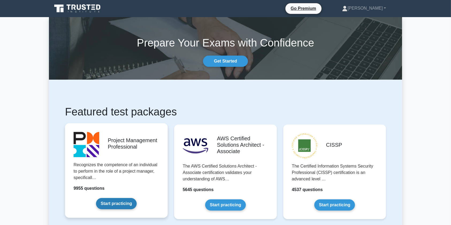
click at [116, 203] on link "Start practicing" at bounding box center [116, 203] width 40 height 11
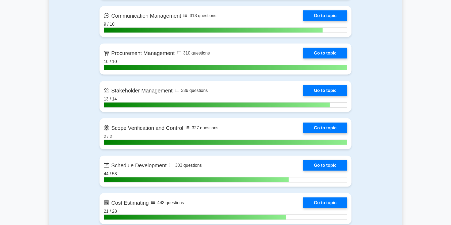
scroll to position [678, 0]
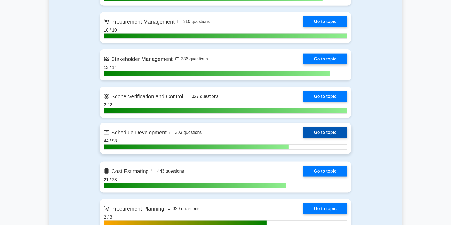
click at [304, 136] on link "Go to topic" at bounding box center [326, 132] width 44 height 11
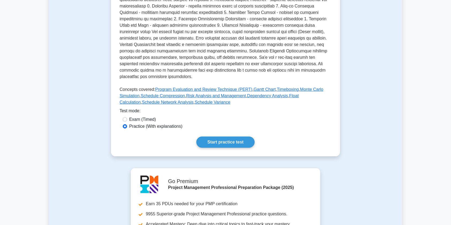
scroll to position [163, 0]
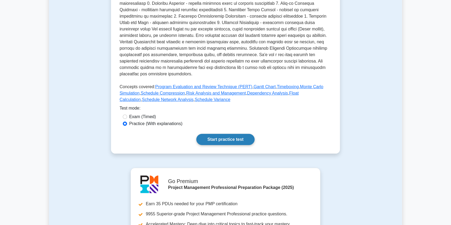
click at [229, 134] on link "Start practice test" at bounding box center [225, 139] width 58 height 11
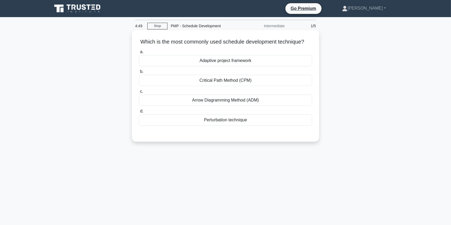
click at [257, 86] on div "Critical Path Method (CPM)" at bounding box center [225, 80] width 173 height 11
click at [139, 74] on input "b. Critical Path Method (CPM)" at bounding box center [139, 71] width 0 height 3
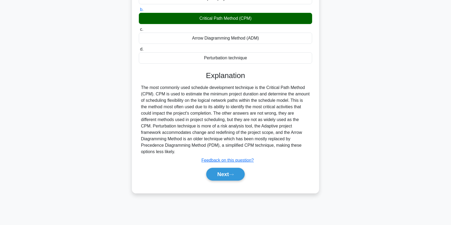
scroll to position [64, 0]
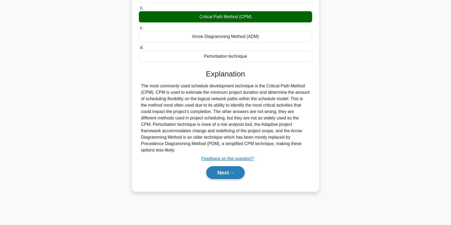
click at [238, 179] on button "Next" at bounding box center [225, 173] width 38 height 13
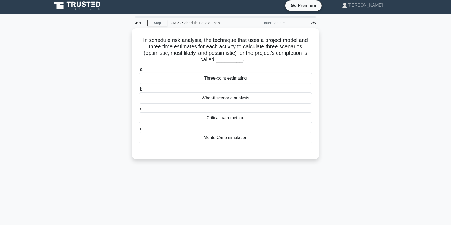
scroll to position [0, 0]
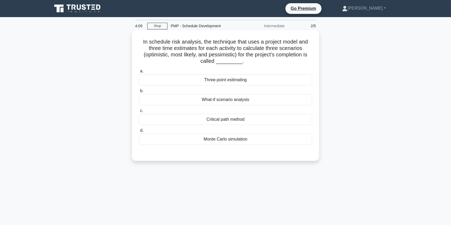
click at [219, 79] on div "Three-point estimating" at bounding box center [225, 79] width 173 height 11
click at [139, 73] on input "a. Three-point estimating" at bounding box center [139, 71] width 0 height 3
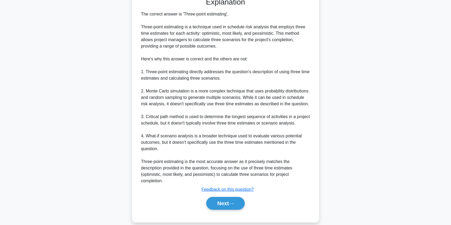
scroll to position [161, 0]
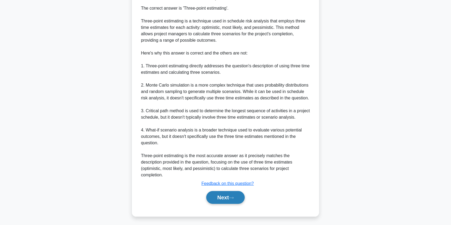
click at [231, 199] on button "Next" at bounding box center [225, 197] width 38 height 13
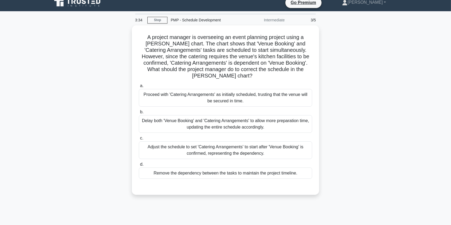
scroll to position [0, 0]
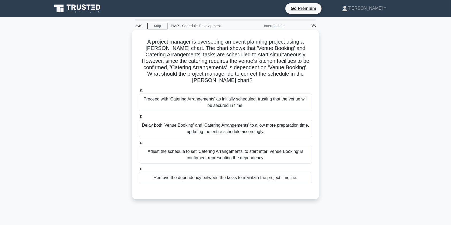
click at [227, 158] on div "Adjust the schedule to set 'Catering Arrangements' to start after 'Venue Bookin…" at bounding box center [225, 155] width 173 height 18
click at [139, 145] on input "c. Adjust the schedule to set 'Catering Arrangements' to start after 'Venue Boo…" at bounding box center [139, 142] width 0 height 3
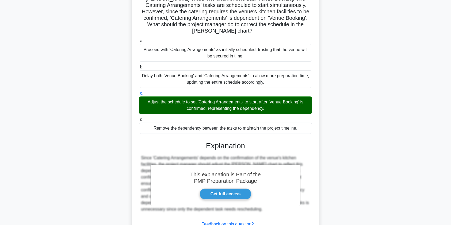
scroll to position [92, 0]
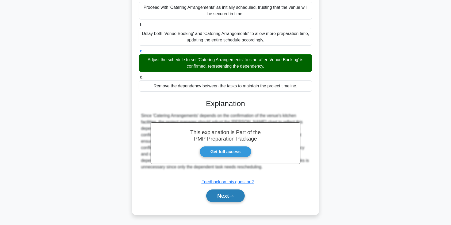
click at [216, 195] on button "Next" at bounding box center [225, 196] width 38 height 13
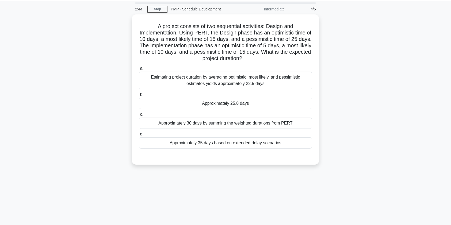
scroll to position [0, 0]
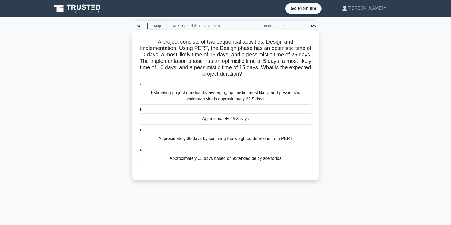
click at [237, 121] on div "Approximately 25.8 days" at bounding box center [225, 119] width 173 height 11
click at [139, 112] on input "b. Approximately 25.8 days" at bounding box center [139, 110] width 0 height 3
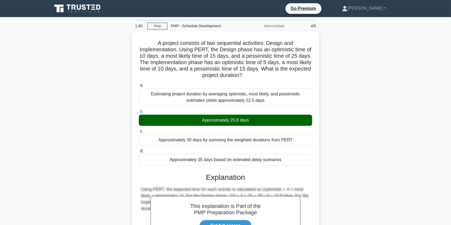
scroll to position [73, 0]
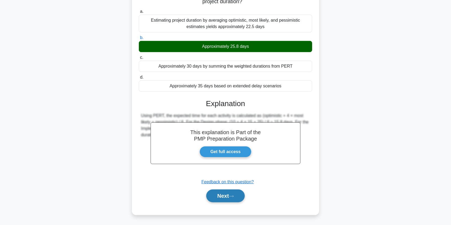
click at [220, 196] on button "Next" at bounding box center [225, 196] width 38 height 13
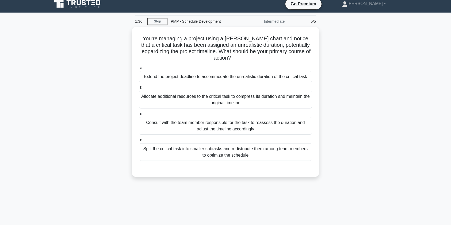
scroll to position [0, 0]
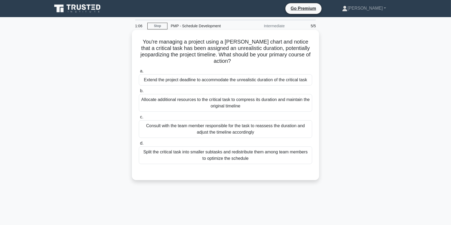
click at [281, 125] on div "Consult with the team member responsible for the task to reassess the duration …" at bounding box center [225, 129] width 173 height 18
click at [139, 119] on input "c. Consult with the team member responsible for the task to reassess the durati…" at bounding box center [139, 117] width 0 height 3
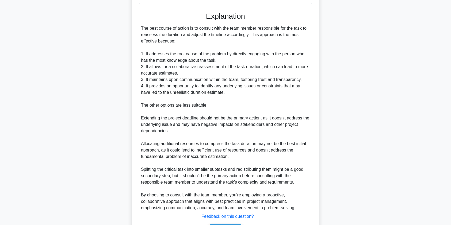
scroll to position [188, 0]
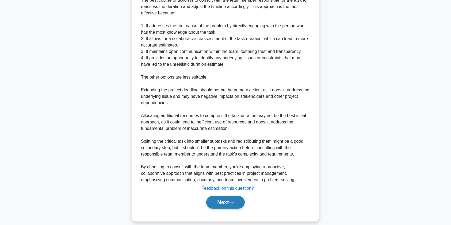
click at [224, 196] on button "Next" at bounding box center [225, 202] width 38 height 13
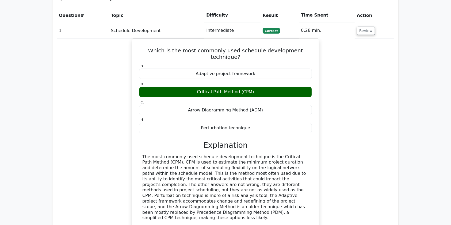
scroll to position [392, 0]
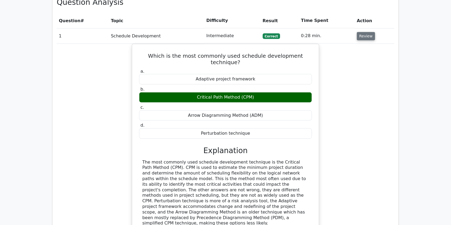
click at [366, 32] on button "Review" at bounding box center [366, 36] width 18 height 8
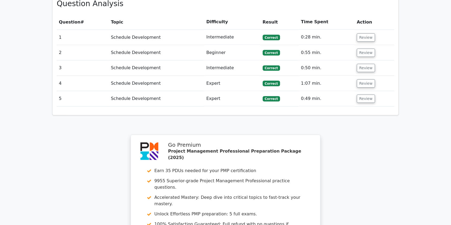
scroll to position [509, 0]
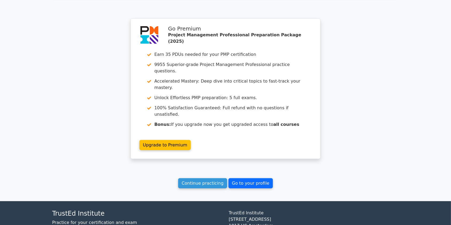
click at [263, 179] on link "Go to your profile" at bounding box center [251, 184] width 44 height 10
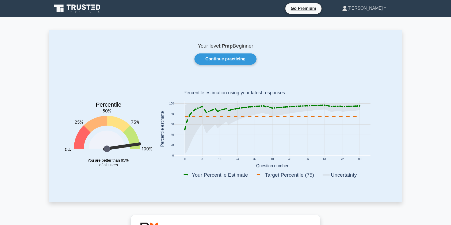
click at [379, 8] on link "[PERSON_NAME]" at bounding box center [365, 8] width 70 height 11
click at [365, 22] on link "Profile" at bounding box center [351, 21] width 42 height 9
click at [86, 7] on icon at bounding box center [77, 8] width 51 height 10
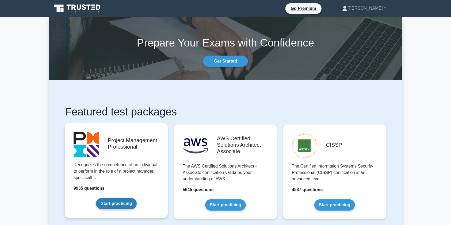
click at [109, 198] on link "Start practicing" at bounding box center [116, 203] width 40 height 11
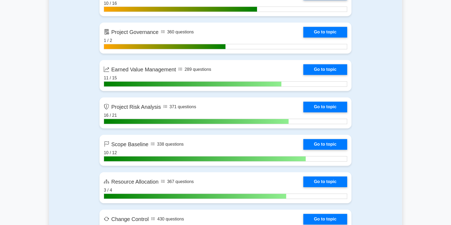
scroll to position [1010, 0]
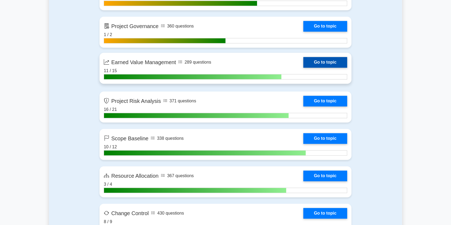
click at [304, 67] on link "Go to topic" at bounding box center [326, 62] width 44 height 11
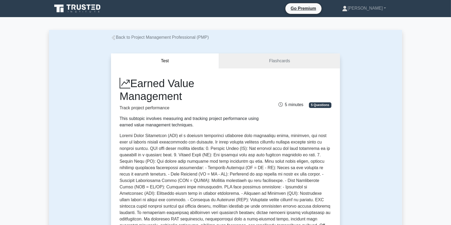
drag, startPoint x: 455, startPoint y: 57, endPoint x: 393, endPoint y: 159, distance: 119.2
click at [393, 159] on div "Test Flashcards Earned Value Management Track project performance This subtopic…" at bounding box center [225, 183] width 353 height 284
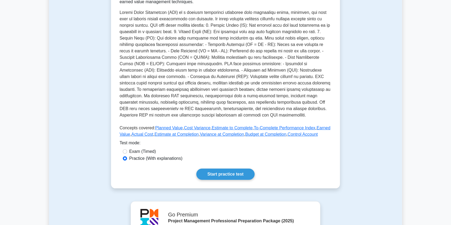
scroll to position [133, 0]
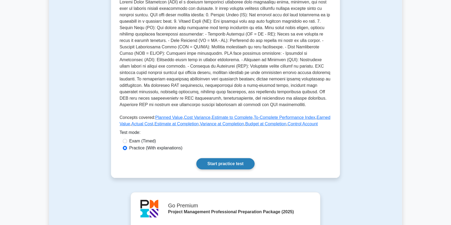
click at [230, 166] on link "Start practice test" at bounding box center [225, 163] width 58 height 11
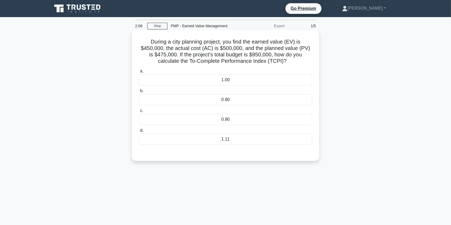
click at [230, 139] on div "1.11" at bounding box center [225, 139] width 173 height 11
click at [139, 133] on input "d. 1.11" at bounding box center [139, 130] width 0 height 3
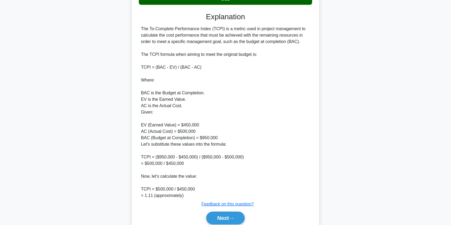
scroll to position [158, 0]
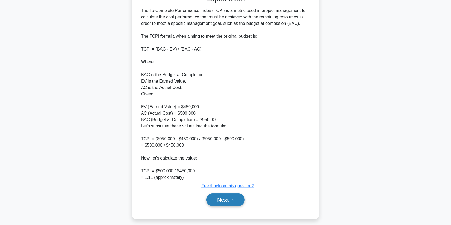
click at [225, 201] on button "Next" at bounding box center [225, 200] width 38 height 13
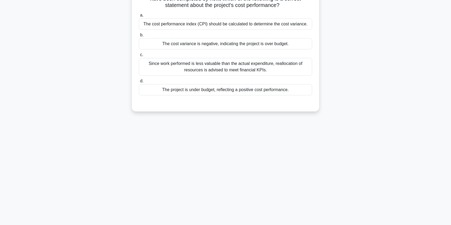
scroll to position [0, 0]
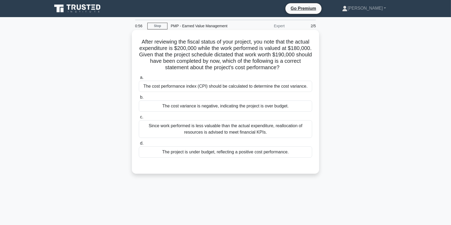
click at [226, 105] on div "The cost variance is negative, indicating the project is over budget." at bounding box center [225, 106] width 173 height 11
click at [139, 99] on input "b. The cost variance is negative, indicating the project is over budget." at bounding box center [139, 97] width 0 height 3
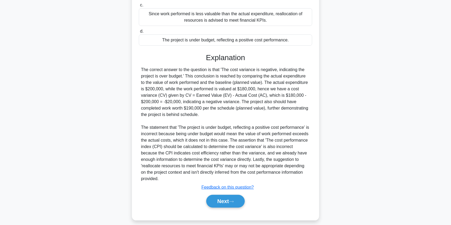
scroll to position [118, 0]
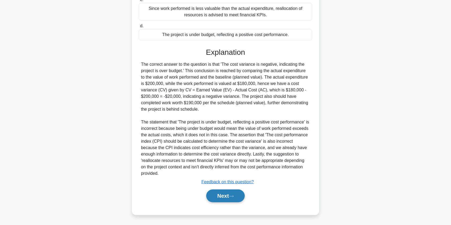
click at [230, 197] on button "Next" at bounding box center [225, 196] width 38 height 13
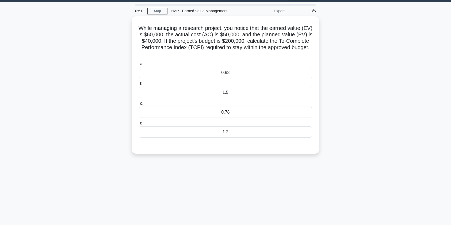
scroll to position [0, 0]
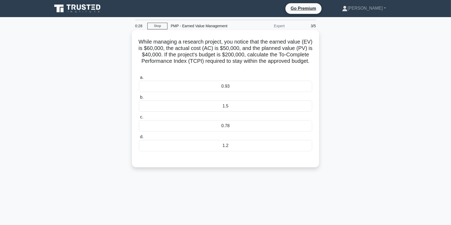
click at [249, 145] on div "1.2" at bounding box center [225, 145] width 173 height 11
click at [139, 139] on input "d. 1.2" at bounding box center [139, 136] width 0 height 3
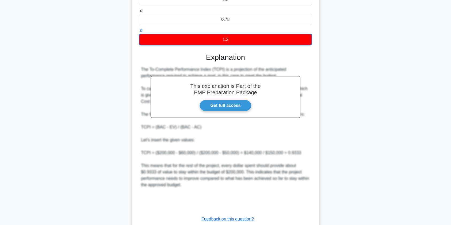
scroll to position [143, 0]
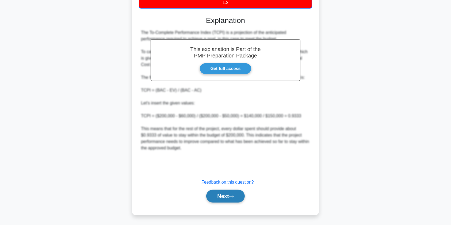
click at [228, 198] on button "Next" at bounding box center [225, 196] width 38 height 13
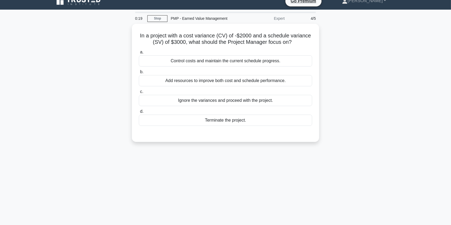
scroll to position [0, 0]
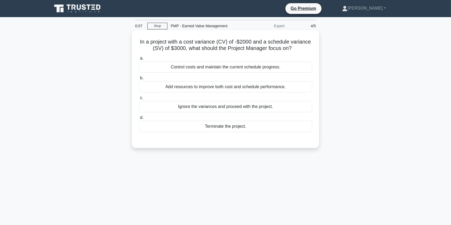
click at [228, 70] on div "Control costs and maintain the current schedule progress." at bounding box center [225, 67] width 173 height 11
click at [139, 60] on input "a. Control costs and maintain the current schedule progress." at bounding box center [139, 58] width 0 height 3
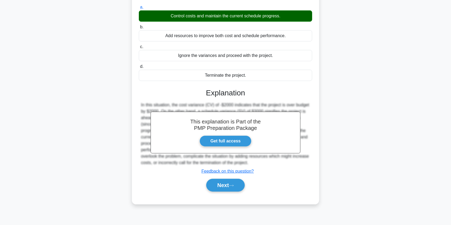
scroll to position [64, 0]
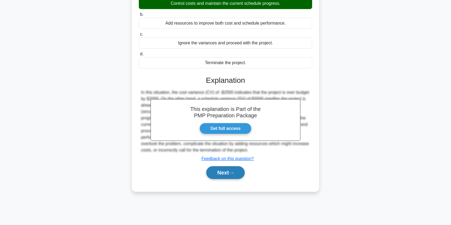
click at [211, 173] on button "Next" at bounding box center [225, 173] width 38 height 13
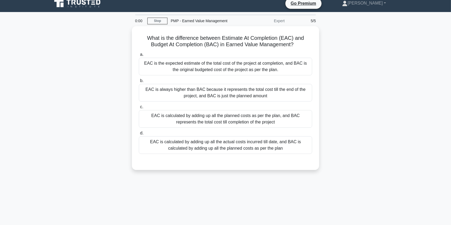
scroll to position [0, 0]
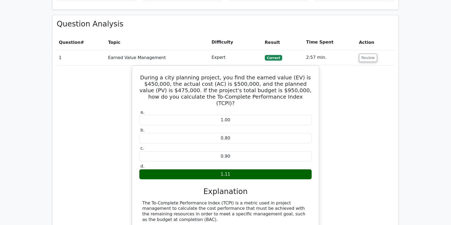
scroll to position [370, 0]
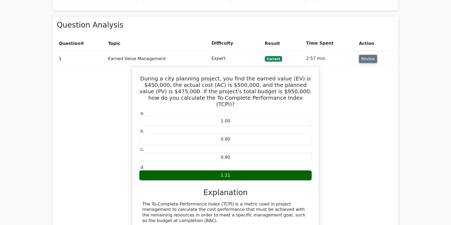
click at [365, 55] on button "Review" at bounding box center [368, 59] width 18 height 8
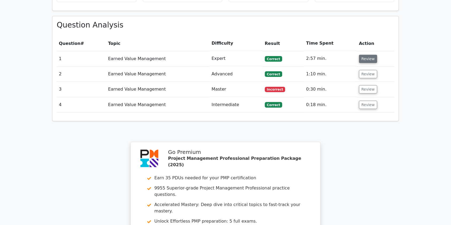
click at [365, 55] on button "Review" at bounding box center [368, 59] width 18 height 8
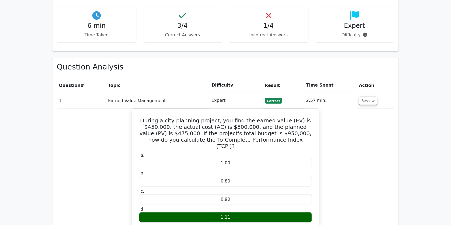
scroll to position [343, 0]
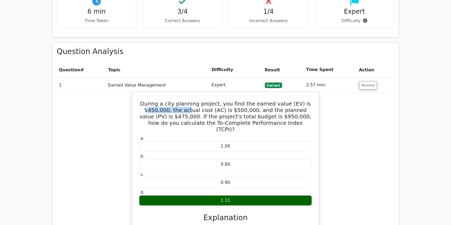
drag, startPoint x: 144, startPoint y: 90, endPoint x: 184, endPoint y: 90, distance: 39.4
click at [184, 101] on h5 "During a city planning project, you find the earned value (EV) is $450,000, the…" at bounding box center [226, 117] width 174 height 32
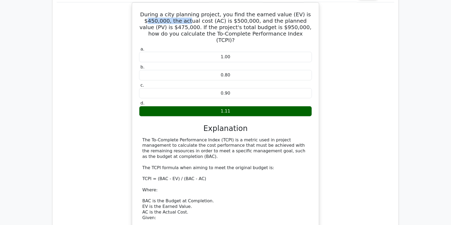
scroll to position [357, 0]
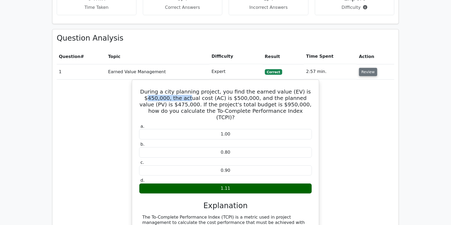
click at [362, 68] on button "Review" at bounding box center [368, 72] width 18 height 8
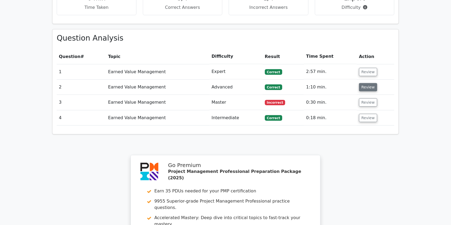
click at [362, 83] on button "Review" at bounding box center [368, 87] width 18 height 8
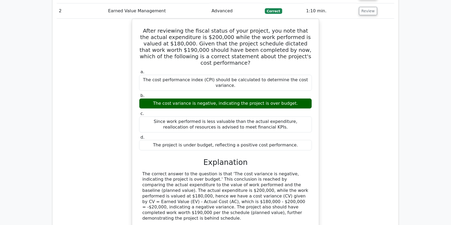
scroll to position [433, 0]
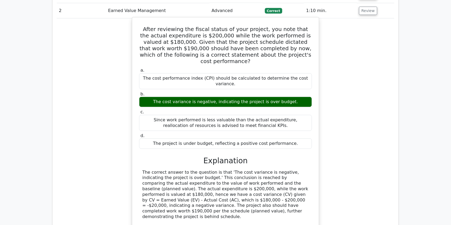
click at [156, 26] on h5 "After reviewing the fiscal status of your project, you note that the actual exp…" at bounding box center [226, 45] width 174 height 39
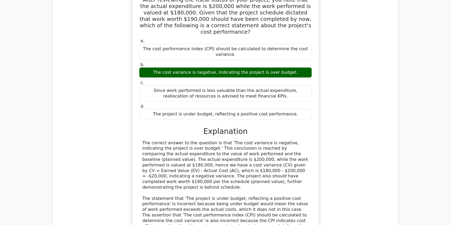
scroll to position [412, 0]
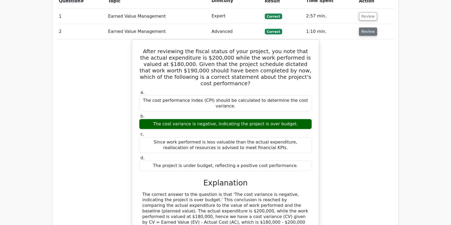
click at [368, 28] on button "Review" at bounding box center [368, 32] width 18 height 8
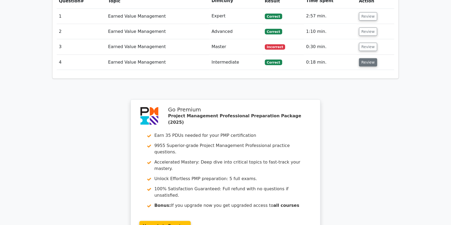
click at [366, 58] on button "Review" at bounding box center [368, 62] width 18 height 8
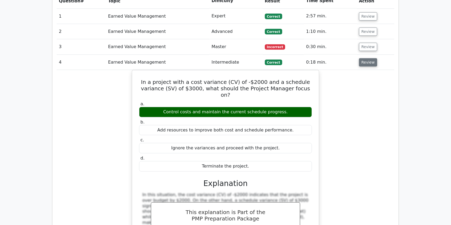
click at [364, 58] on button "Review" at bounding box center [368, 62] width 18 height 8
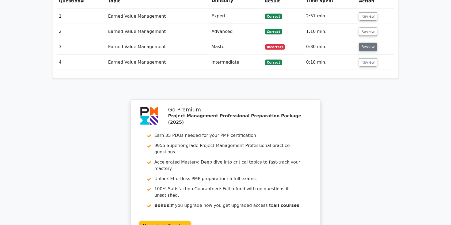
click at [362, 43] on button "Review" at bounding box center [368, 47] width 18 height 8
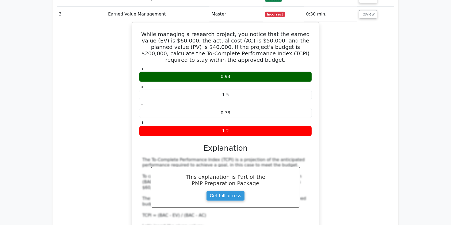
scroll to position [442, 0]
